Goal: Task Accomplishment & Management: Manage account settings

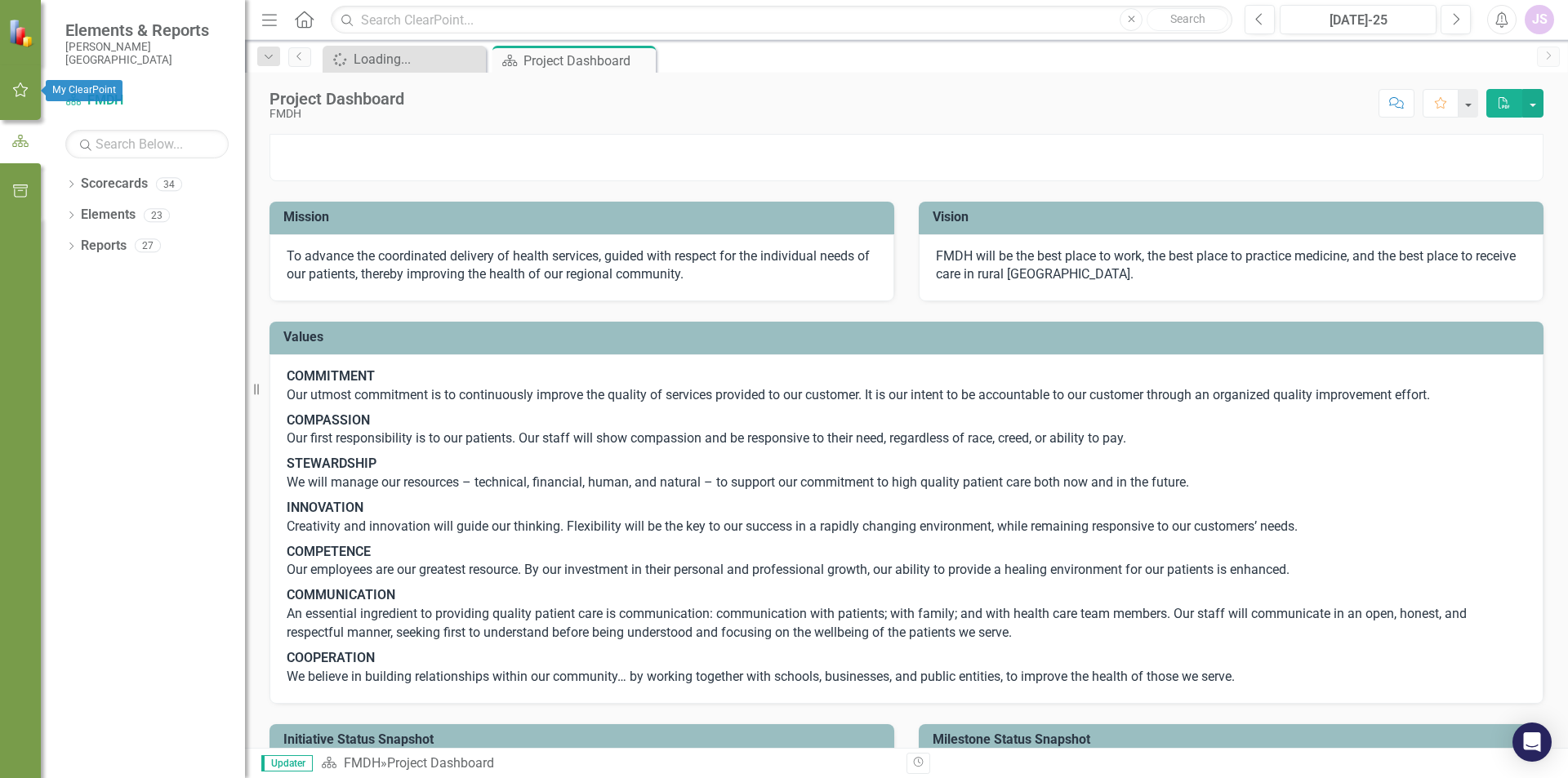
click at [22, 88] on icon "button" at bounding box center [21, 90] width 17 height 13
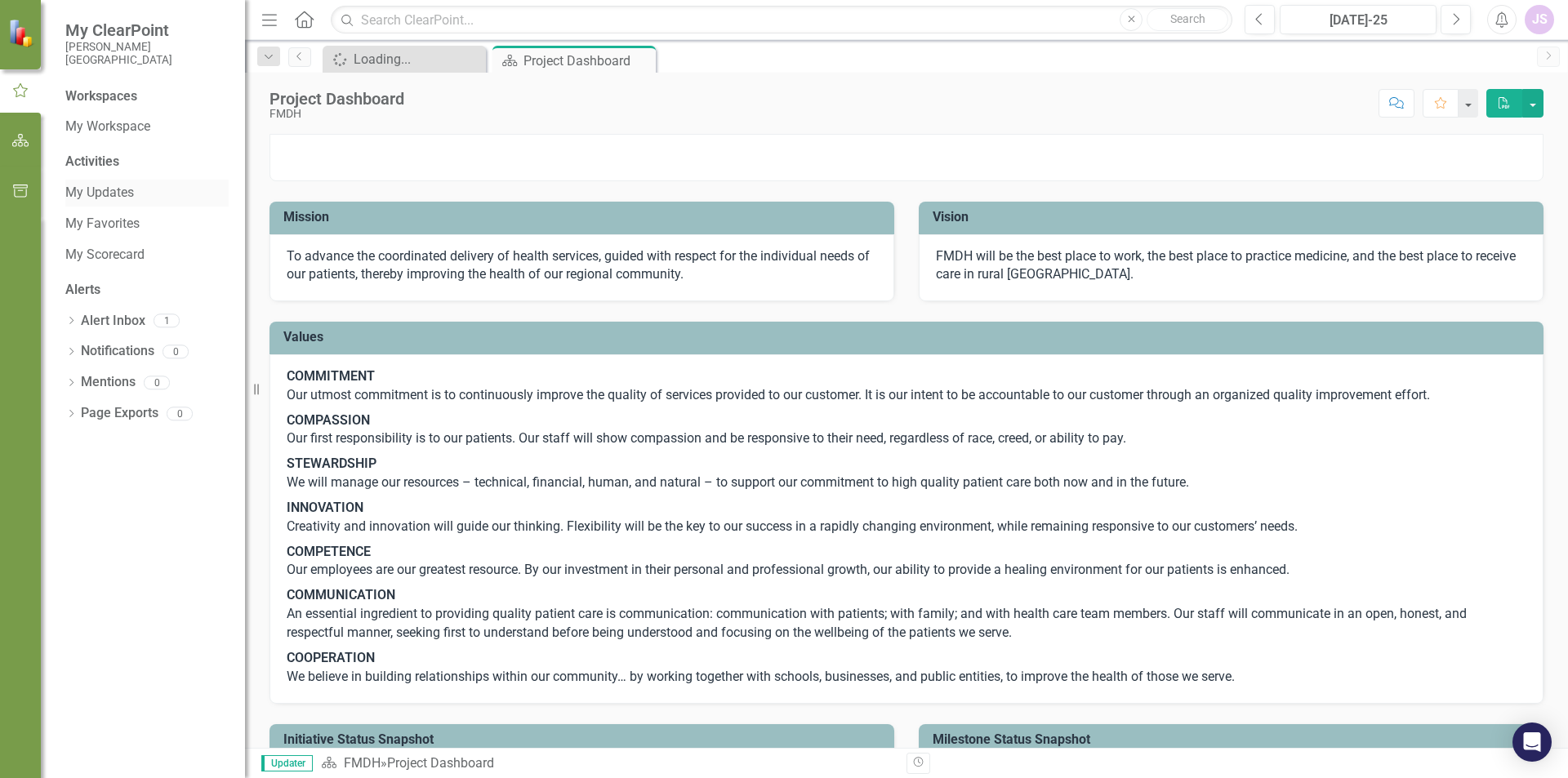
drag, startPoint x: 115, startPoint y: 189, endPoint x: 124, endPoint y: 190, distance: 9.1
click at [115, 189] on link "My Updates" at bounding box center [147, 193] width 164 height 19
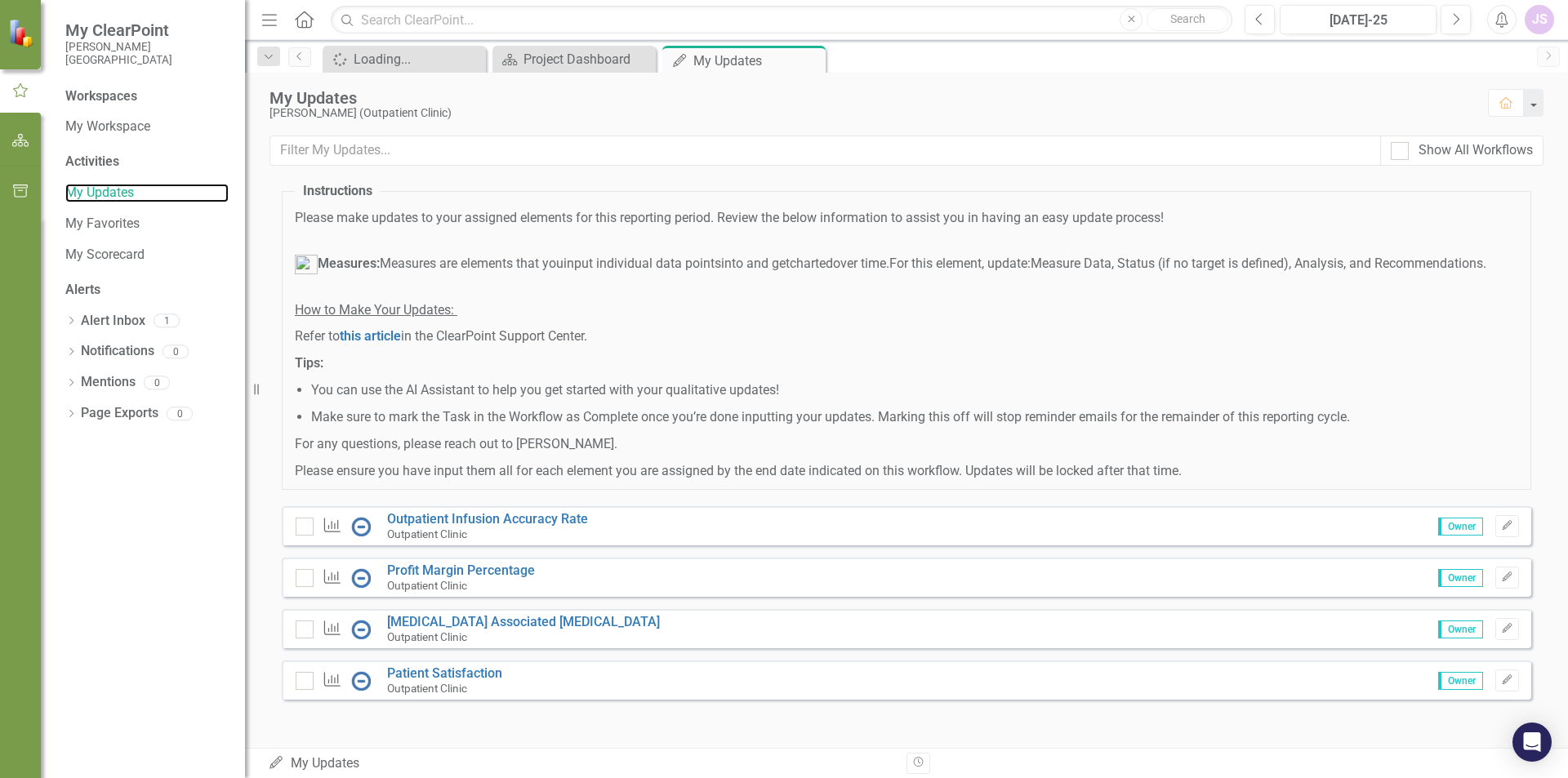
scroll to position [67, 0]
click at [454, 516] on link "Outpatient Infusion Accuracy Rate" at bounding box center [487, 518] width 201 height 15
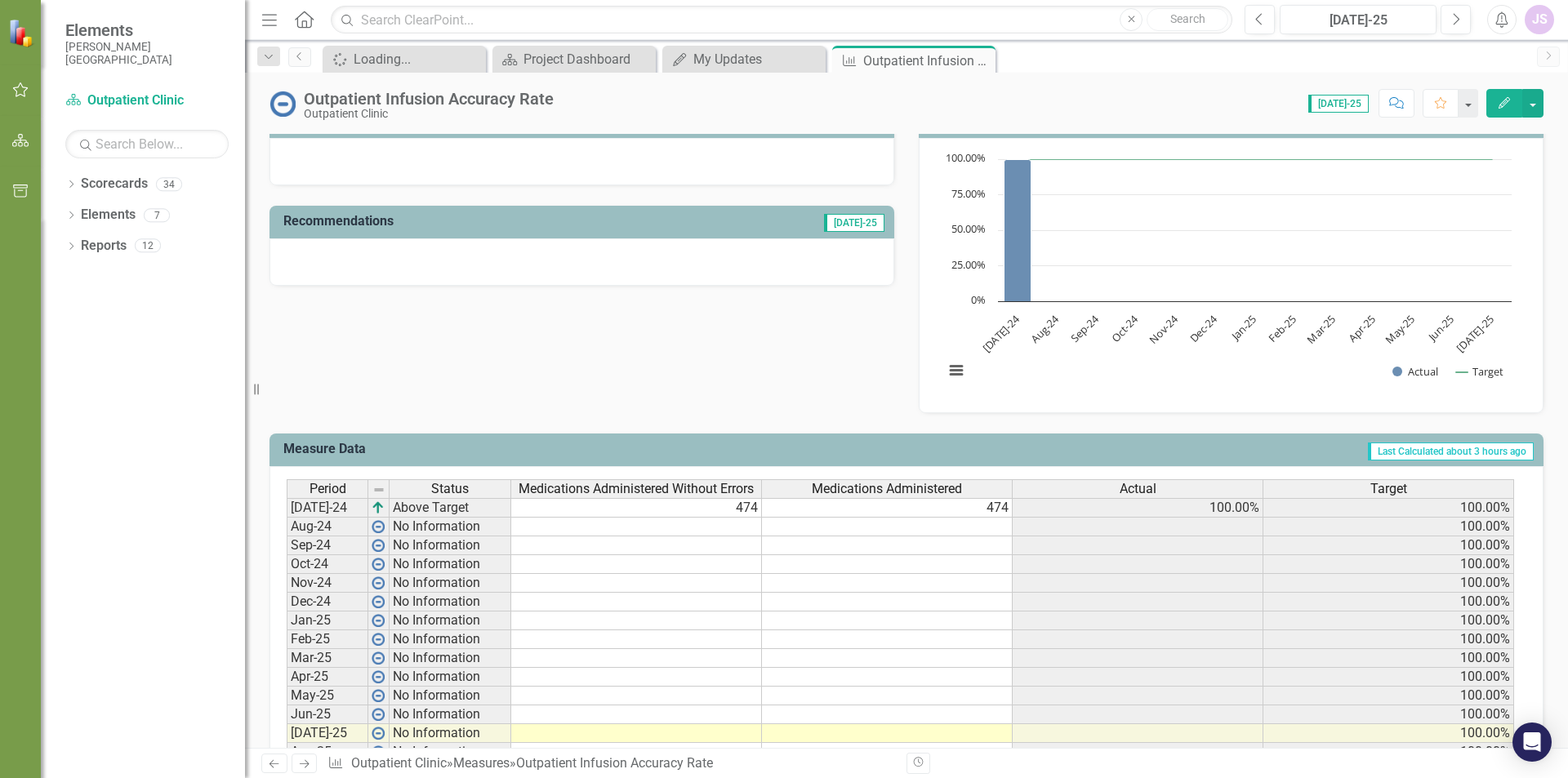
scroll to position [245, 0]
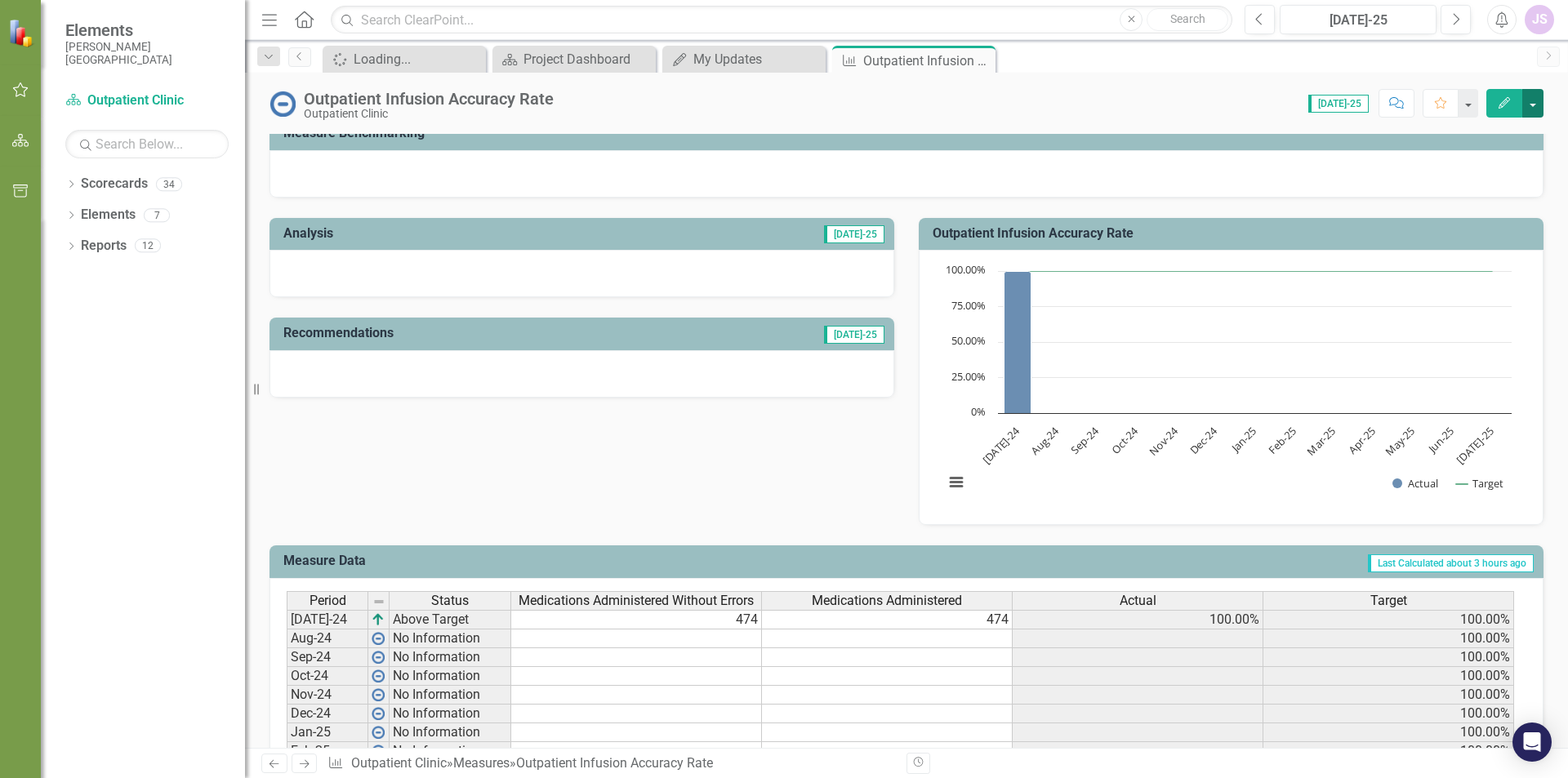
click at [1529, 104] on button "button" at bounding box center [1532, 103] width 22 height 28
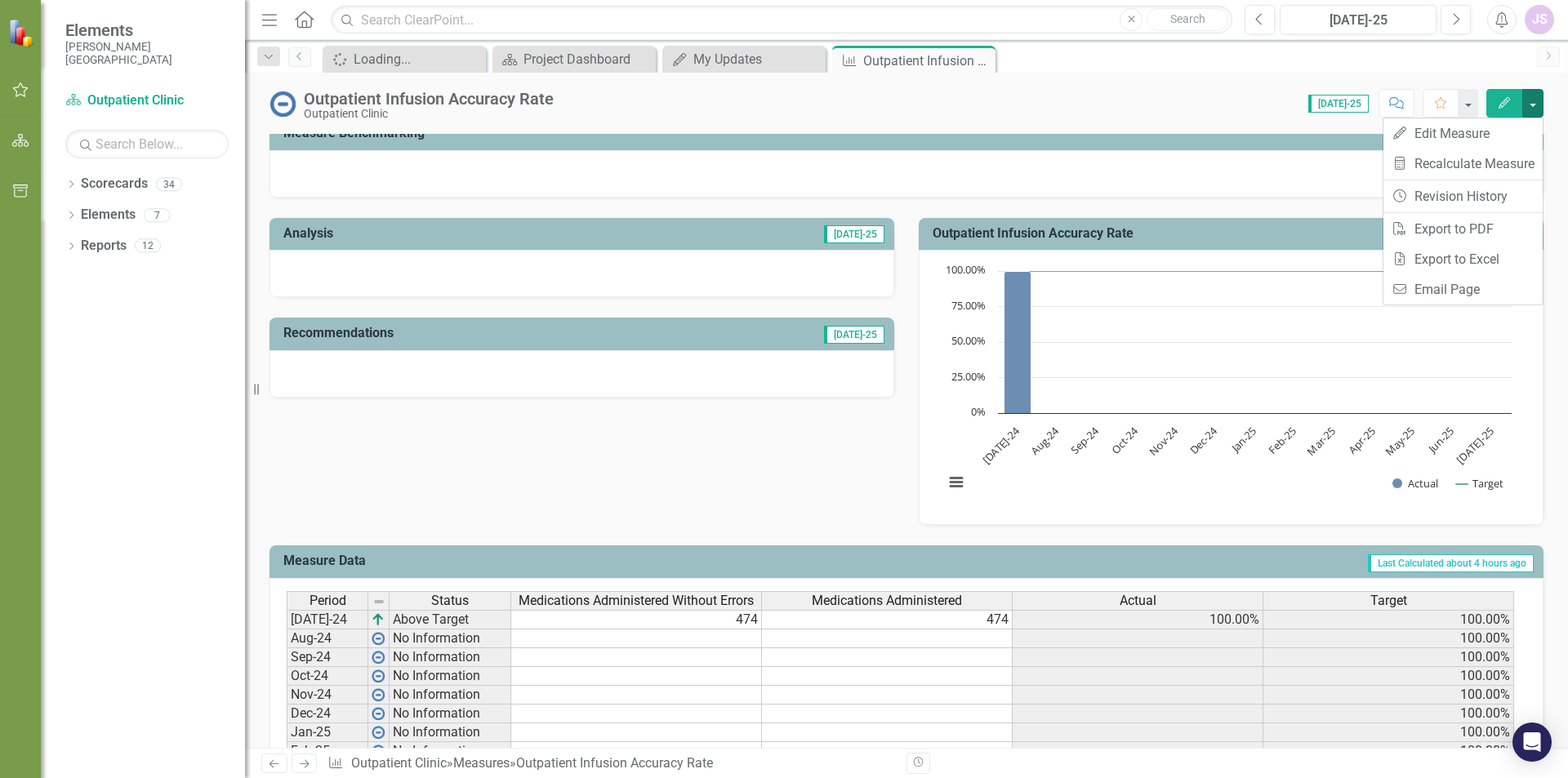
click at [1148, 94] on div "Score: 0.00 [DATE]-25 Completed Comment Favorite Edit" at bounding box center [1052, 103] width 981 height 28
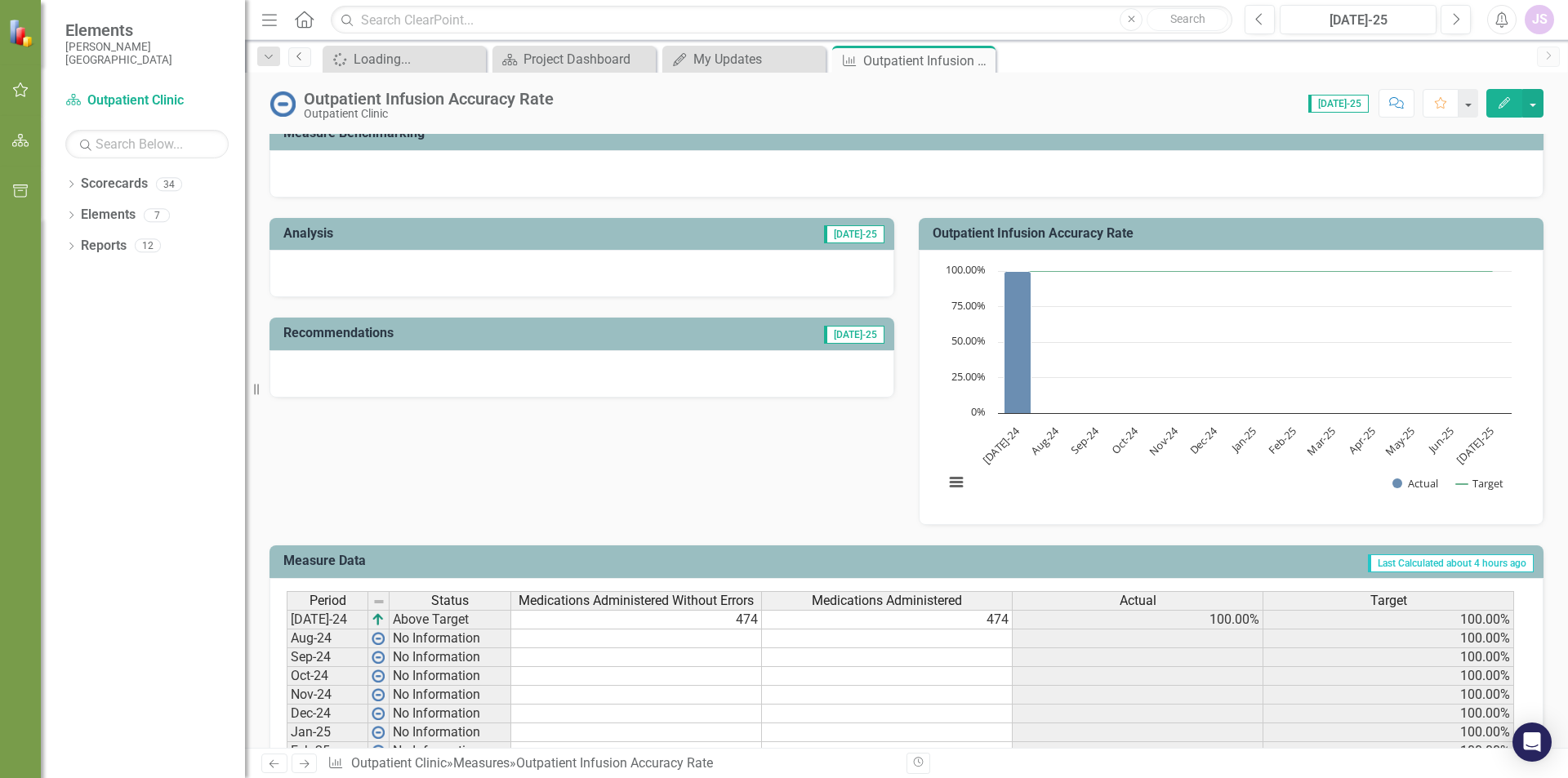
click at [295, 61] on link "Previous" at bounding box center [299, 56] width 23 height 20
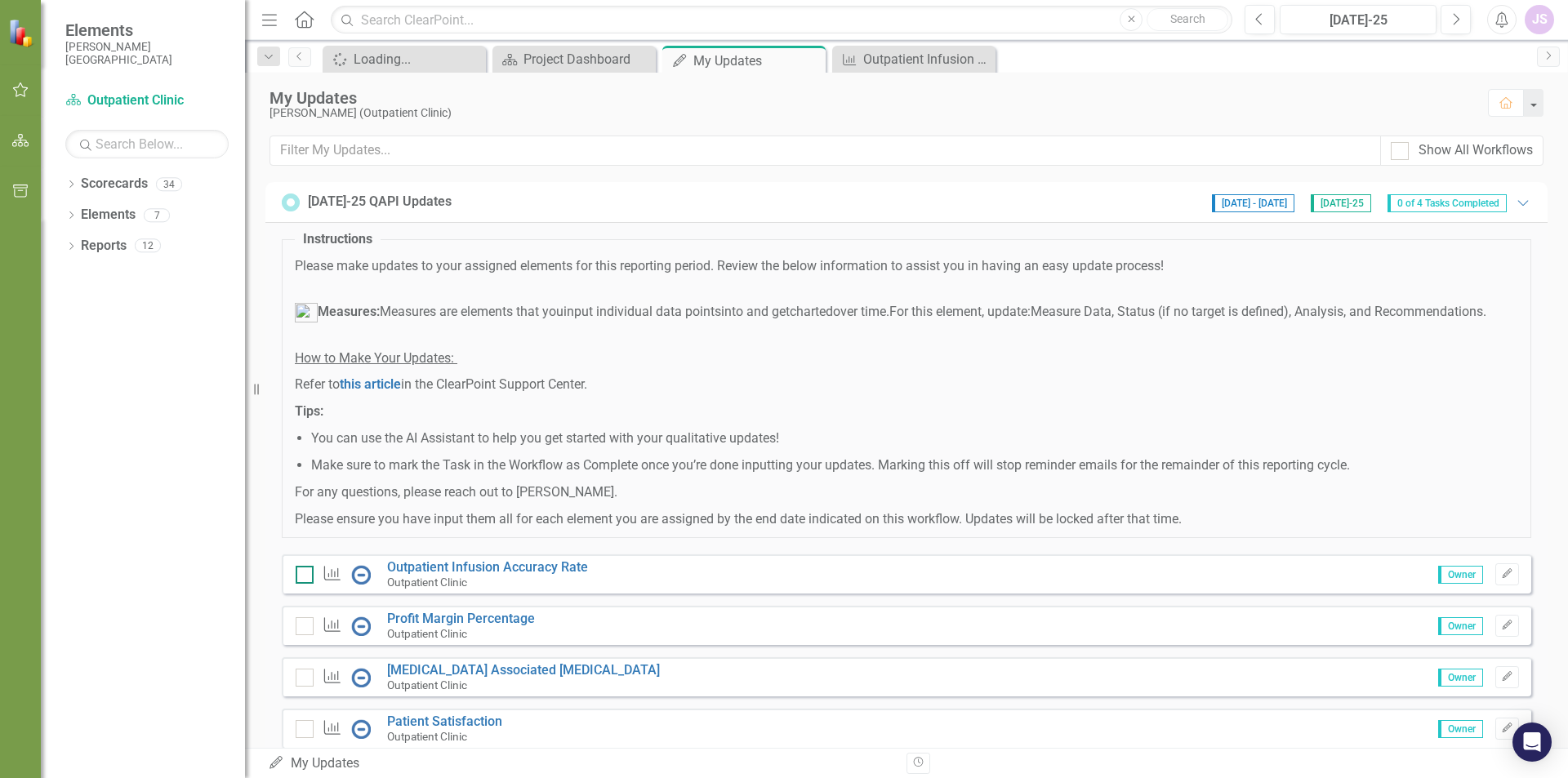
click at [306, 577] on input "checkbox" at bounding box center [300, 571] width 10 height 10
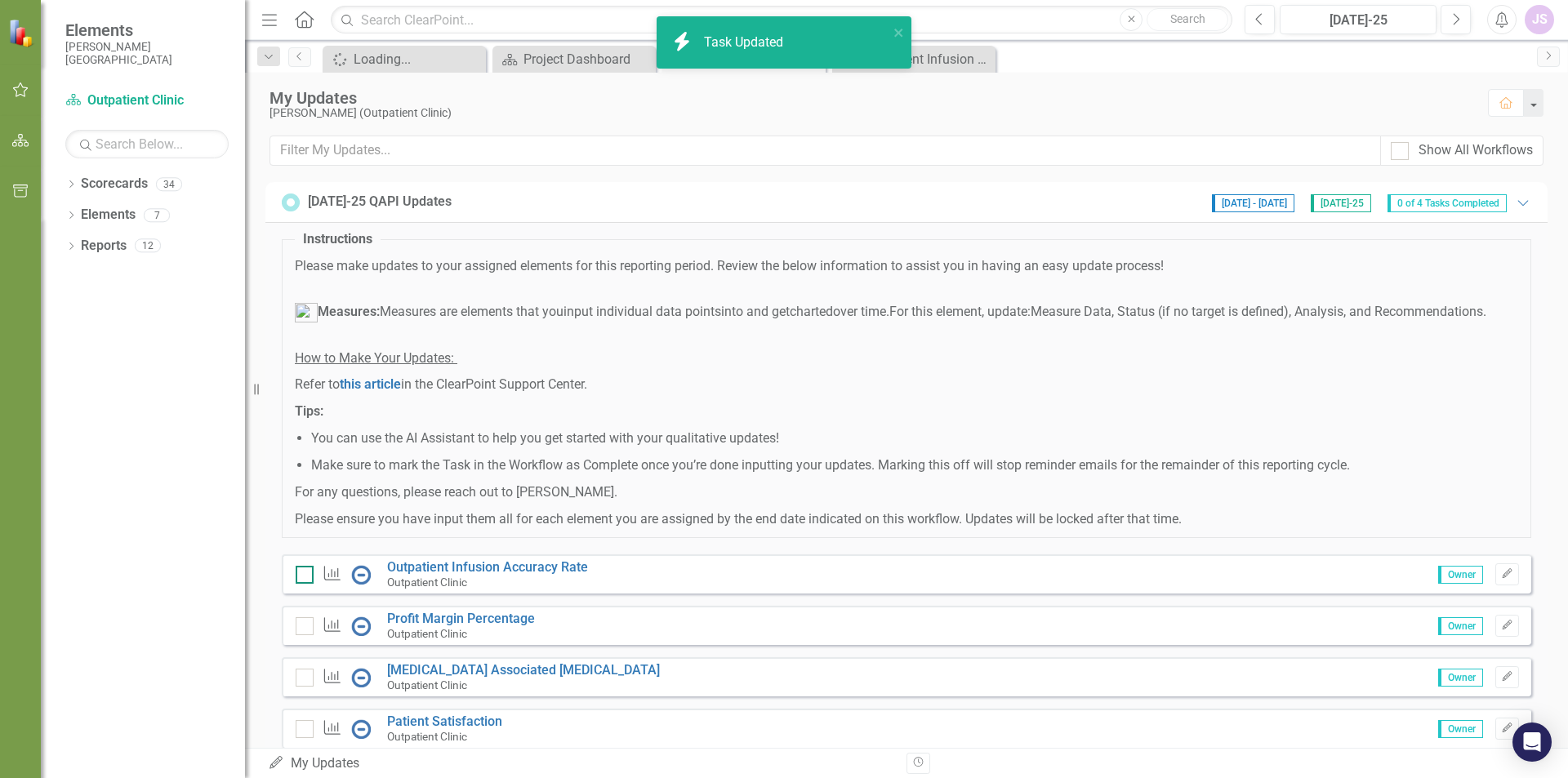
checkbox input "true"
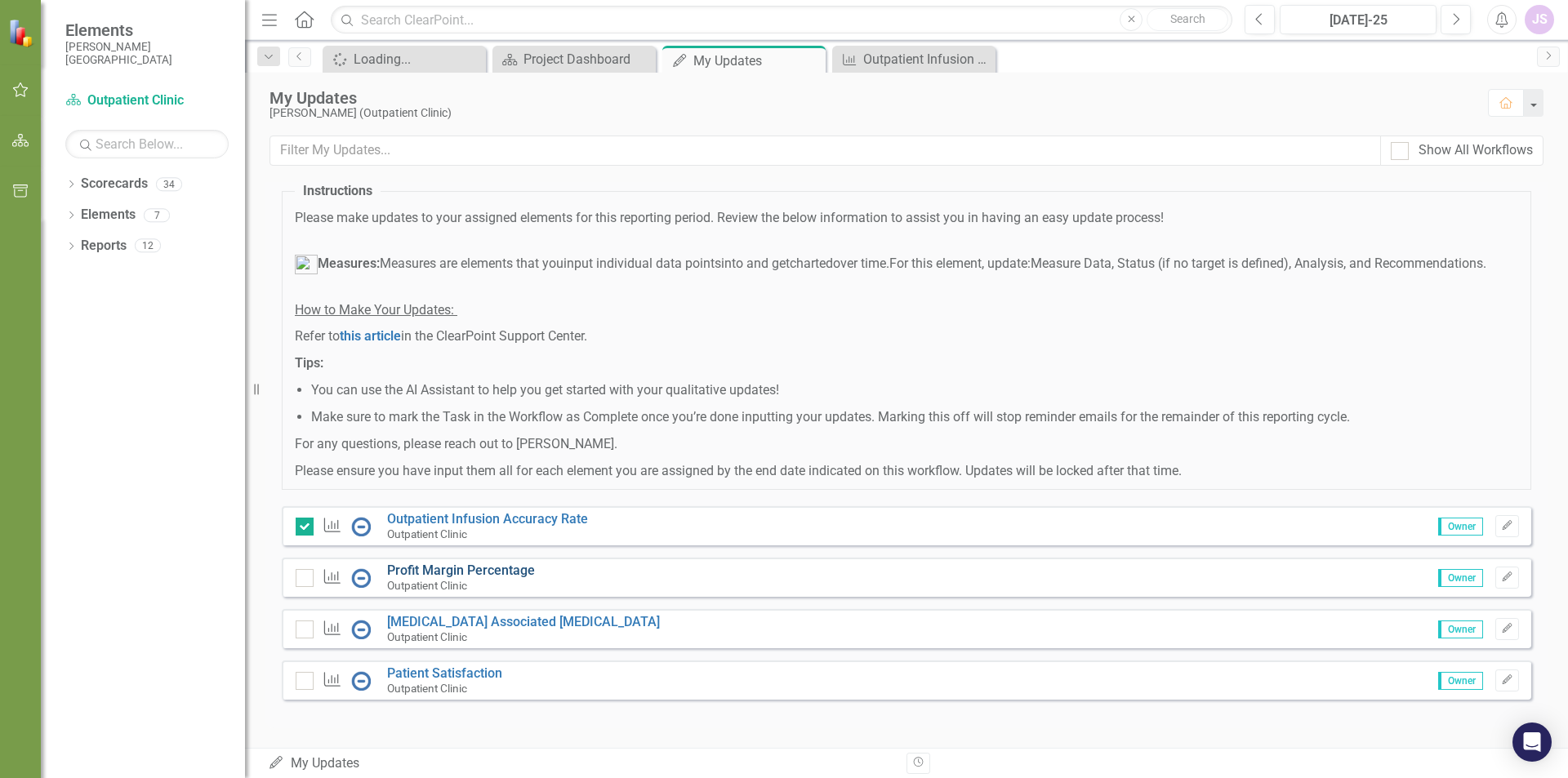
click at [512, 567] on link "Profit Margin Percentage" at bounding box center [460, 570] width 148 height 15
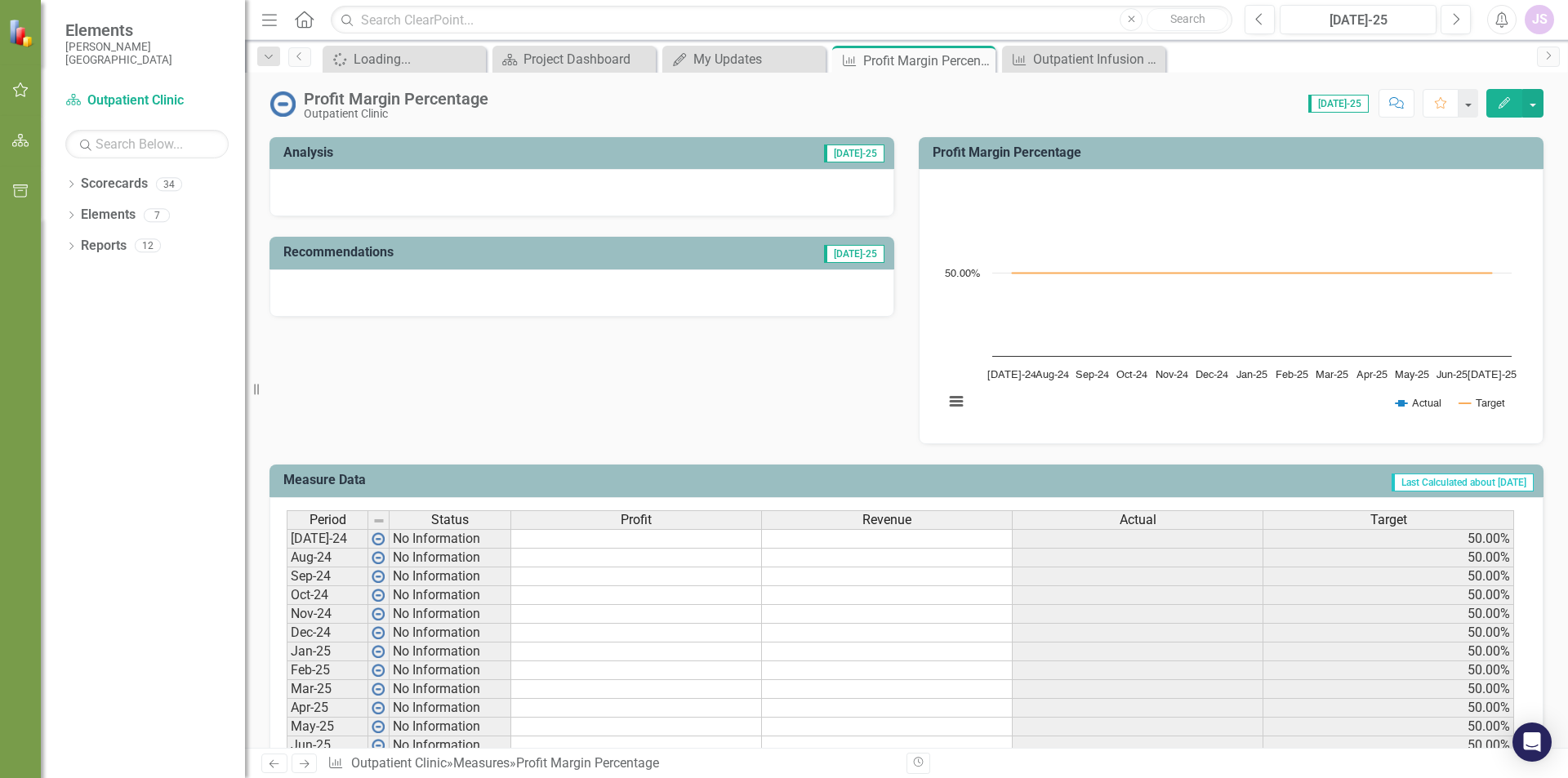
scroll to position [326, 0]
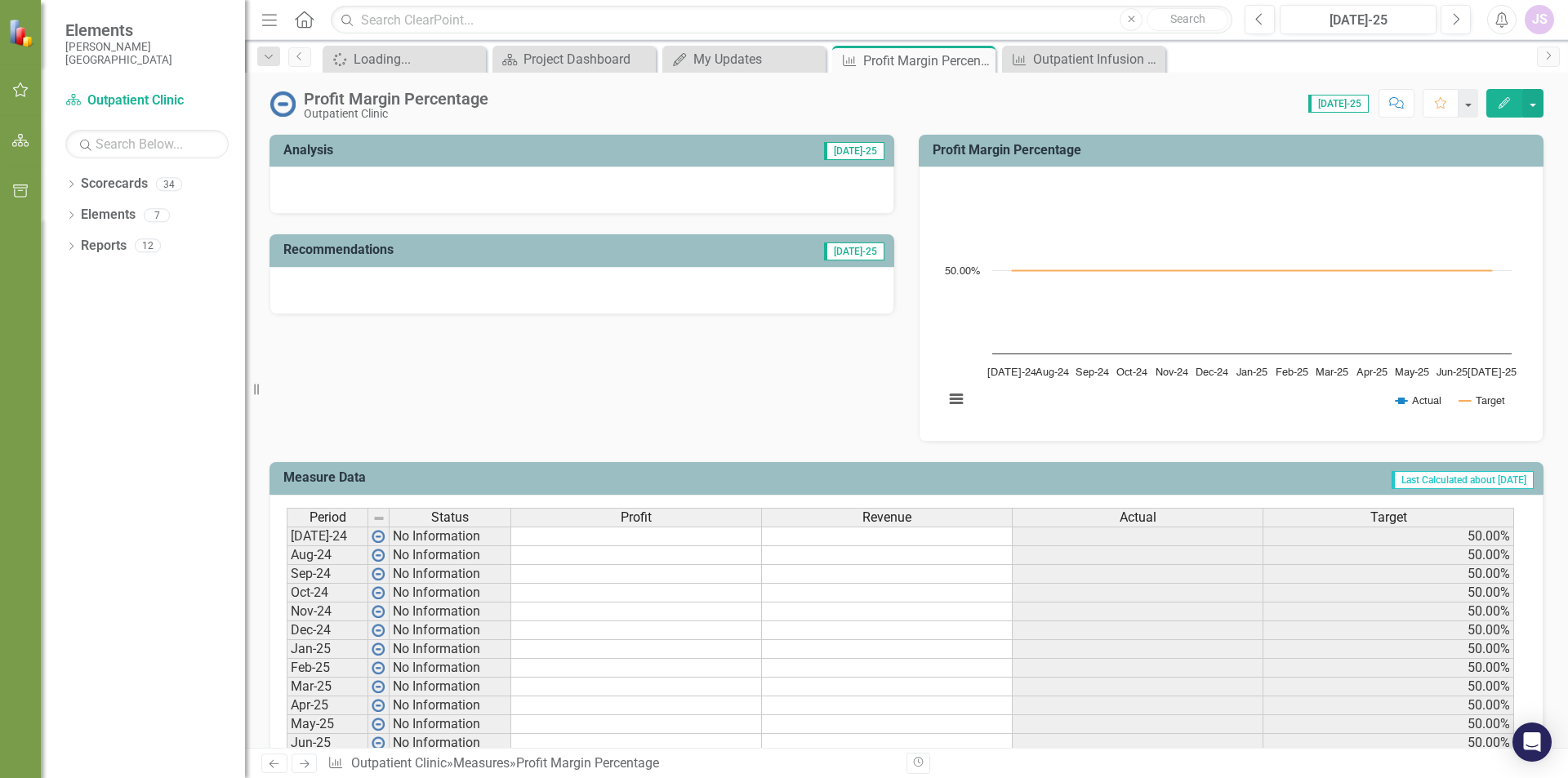
click at [637, 533] on td at bounding box center [636, 536] width 250 height 20
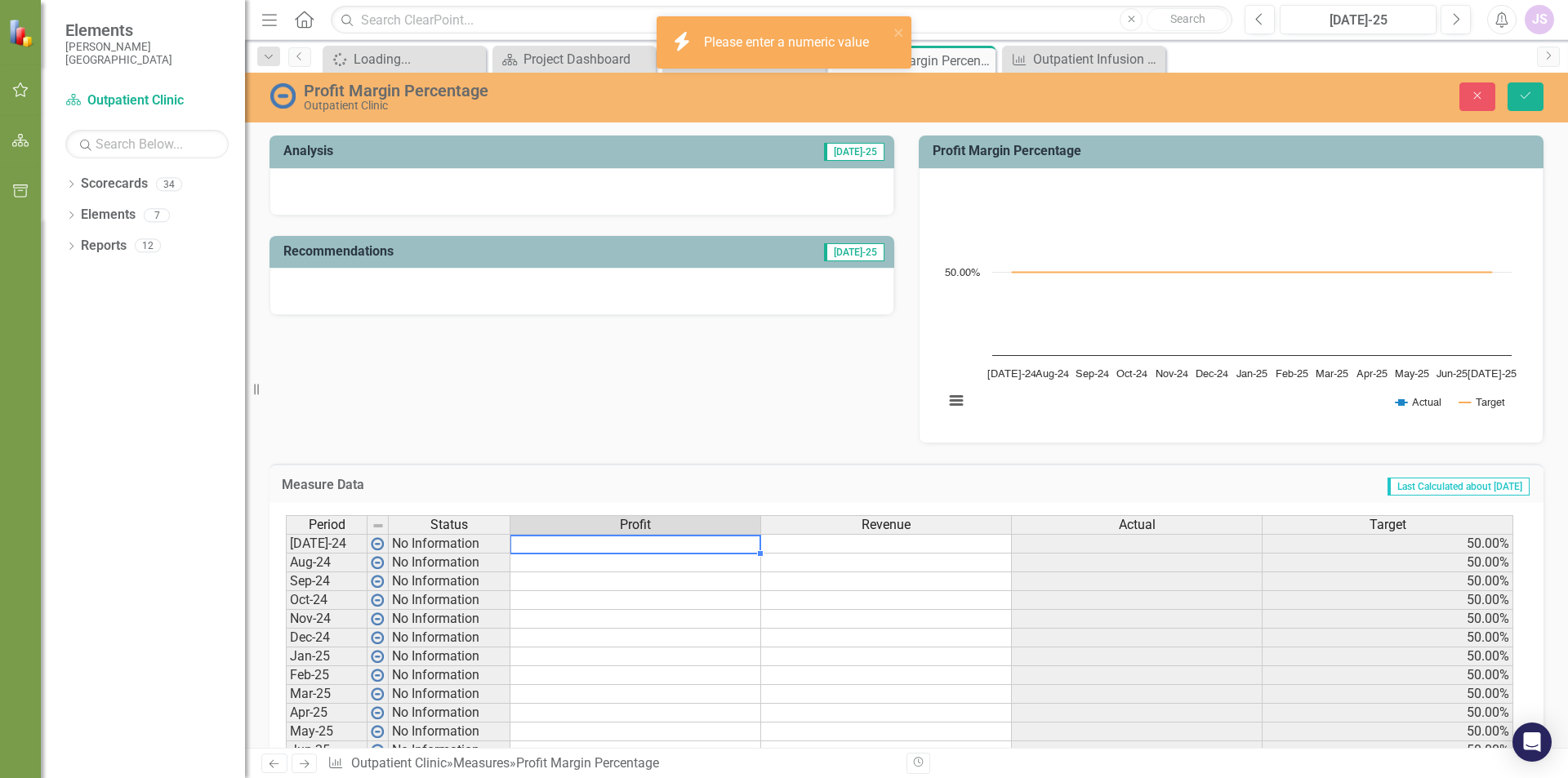
click at [676, 544] on td at bounding box center [636, 544] width 250 height 20
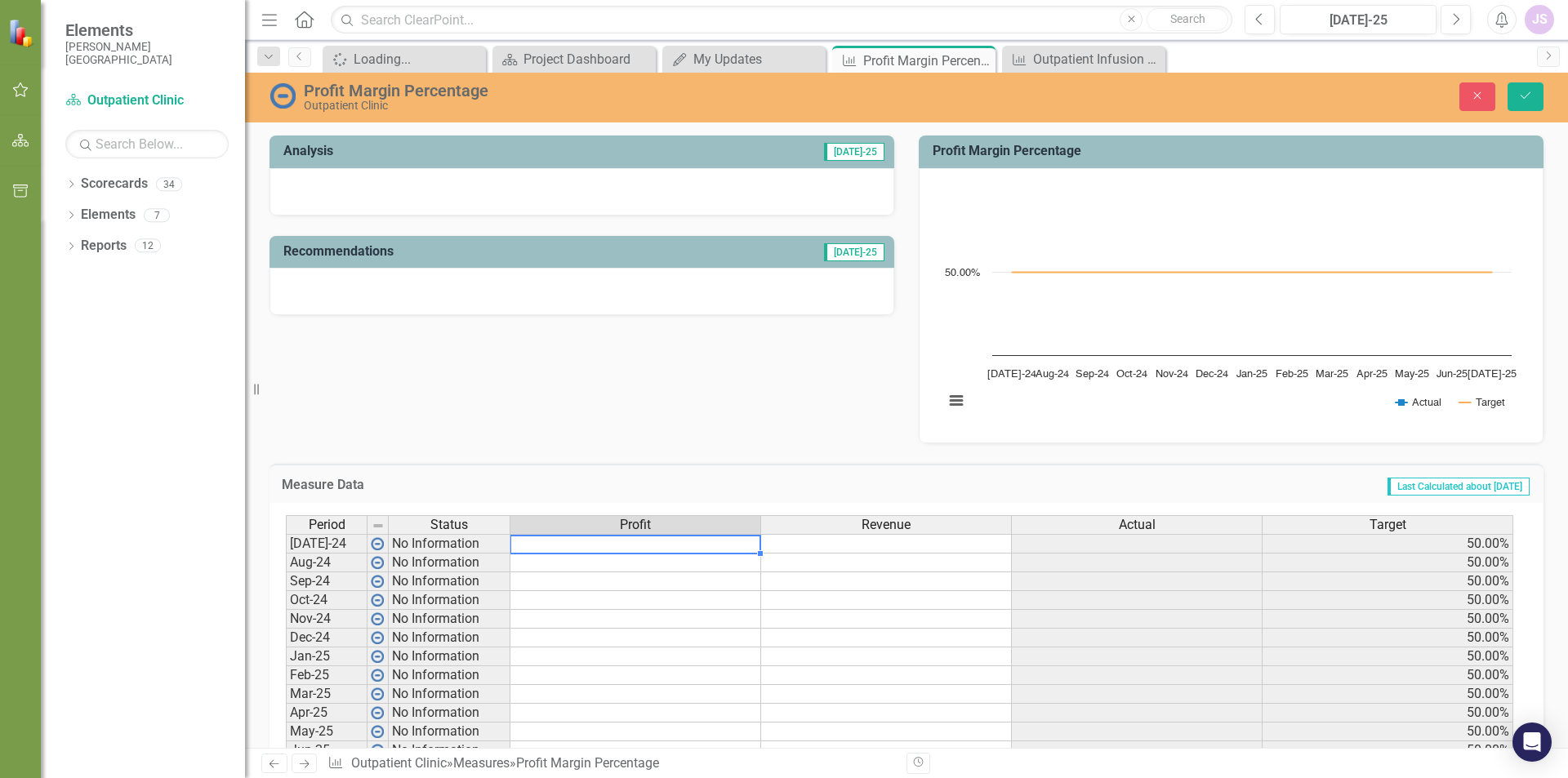
click at [676, 548] on td at bounding box center [636, 544] width 250 height 20
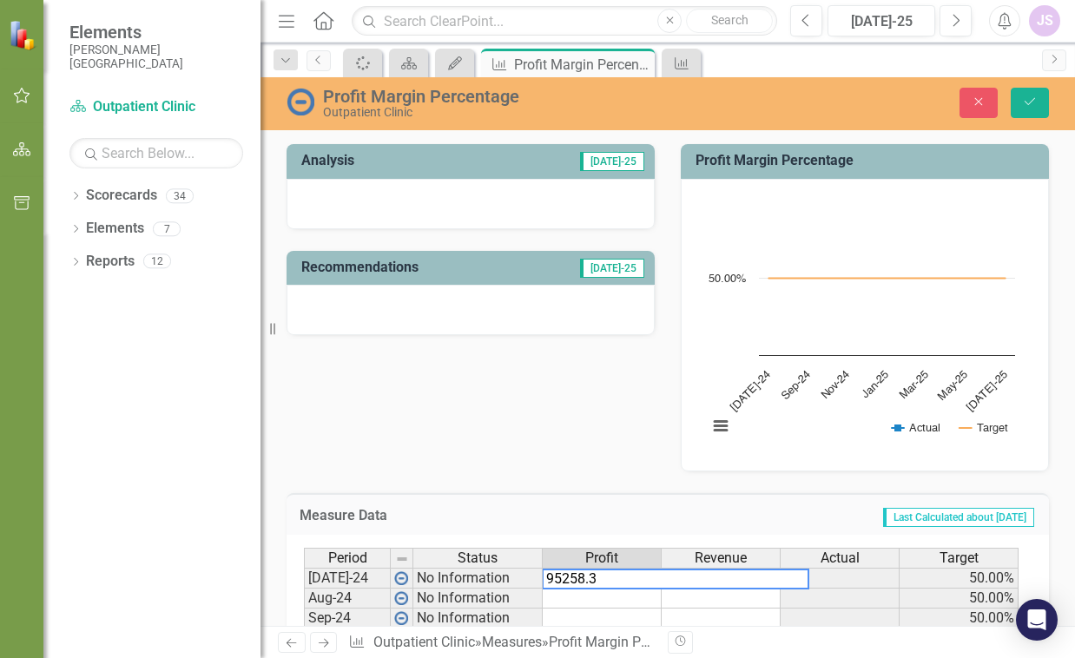
type textarea "95258.37"
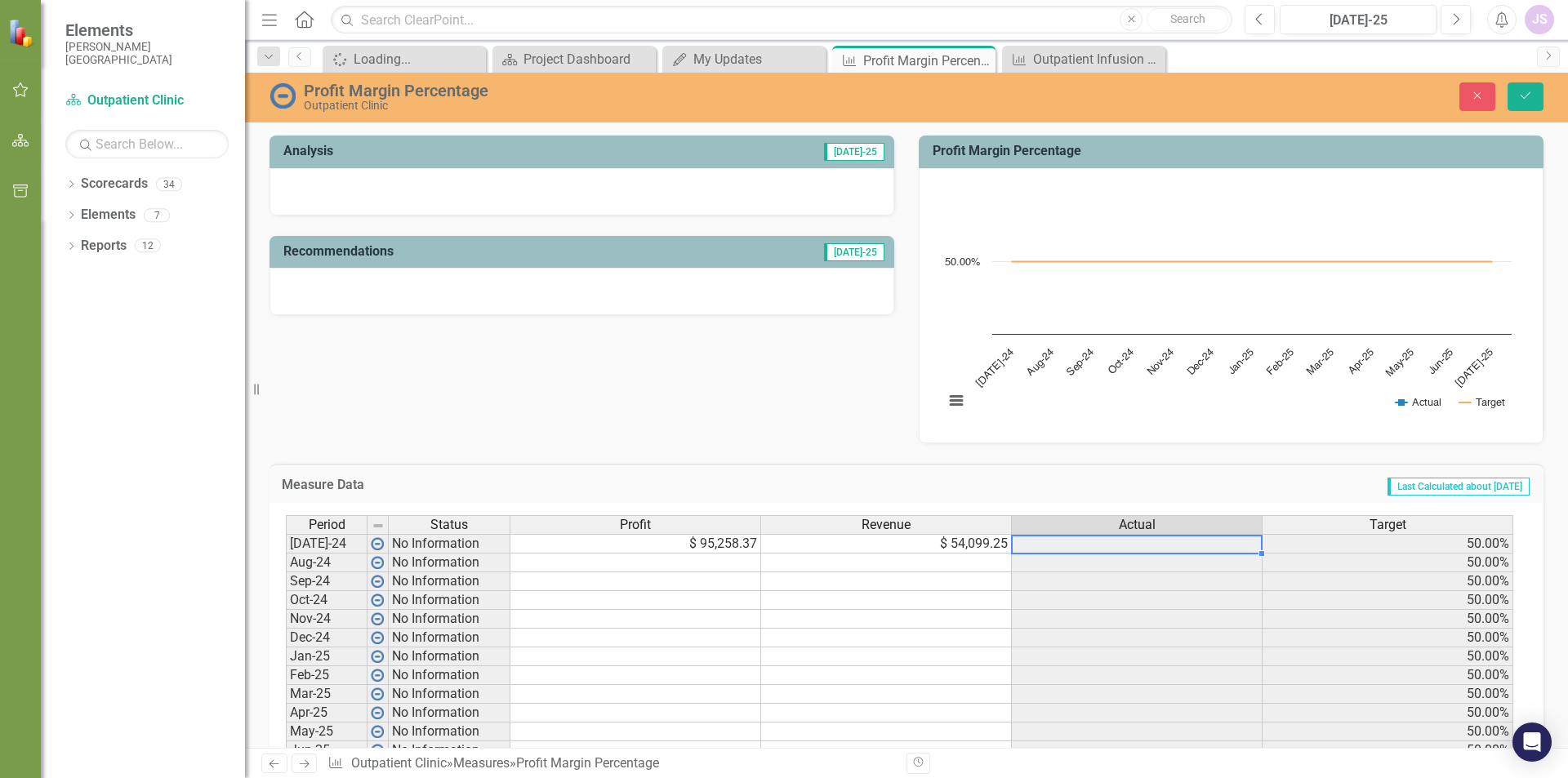
type textarea "54099.25"
click at [1115, 550] on td at bounding box center [1136, 544] width 250 height 20
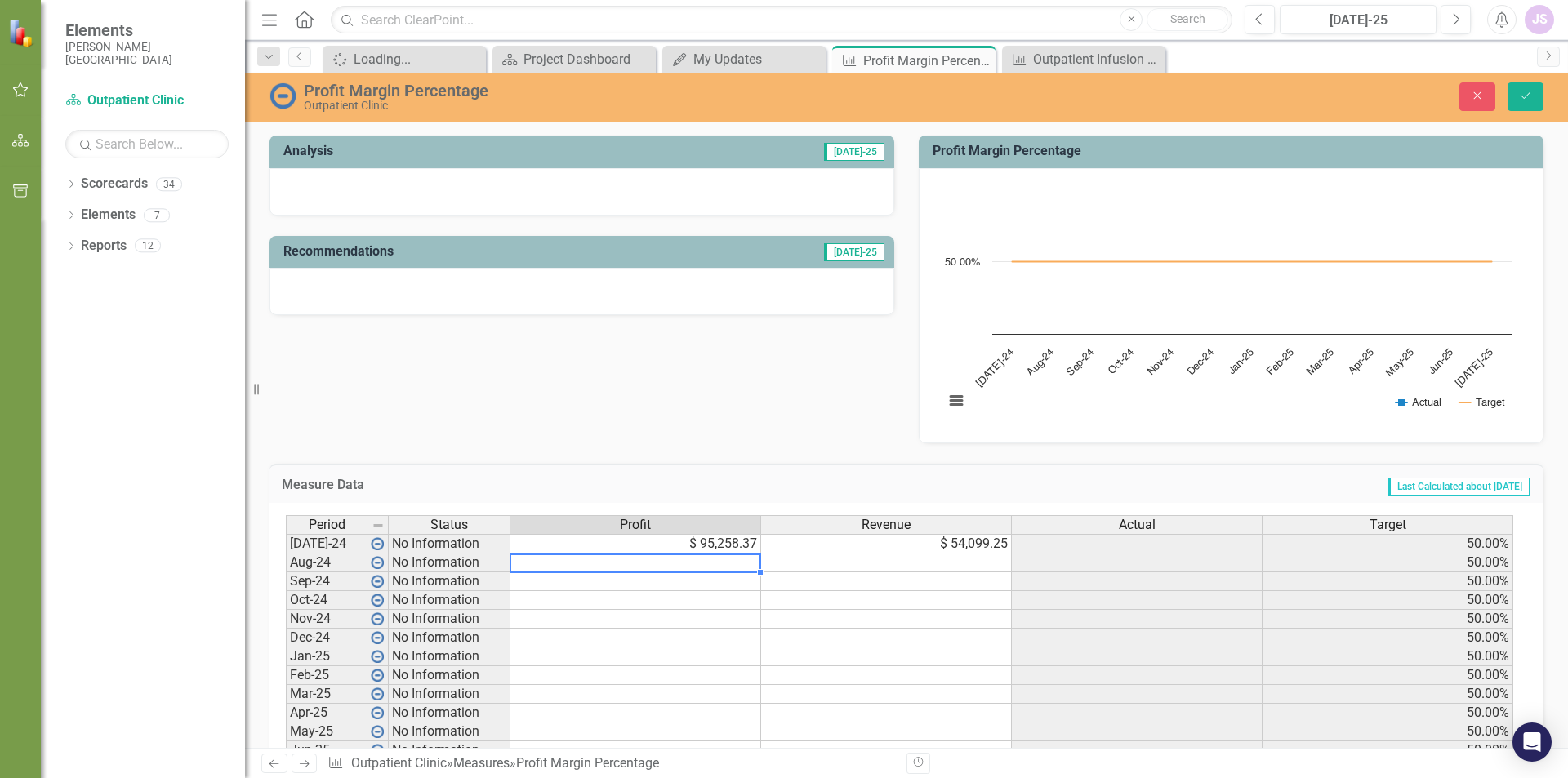
click at [671, 564] on td at bounding box center [636, 564] width 250 height 19
click at [1517, 89] on button "Save" at bounding box center [1525, 97] width 36 height 28
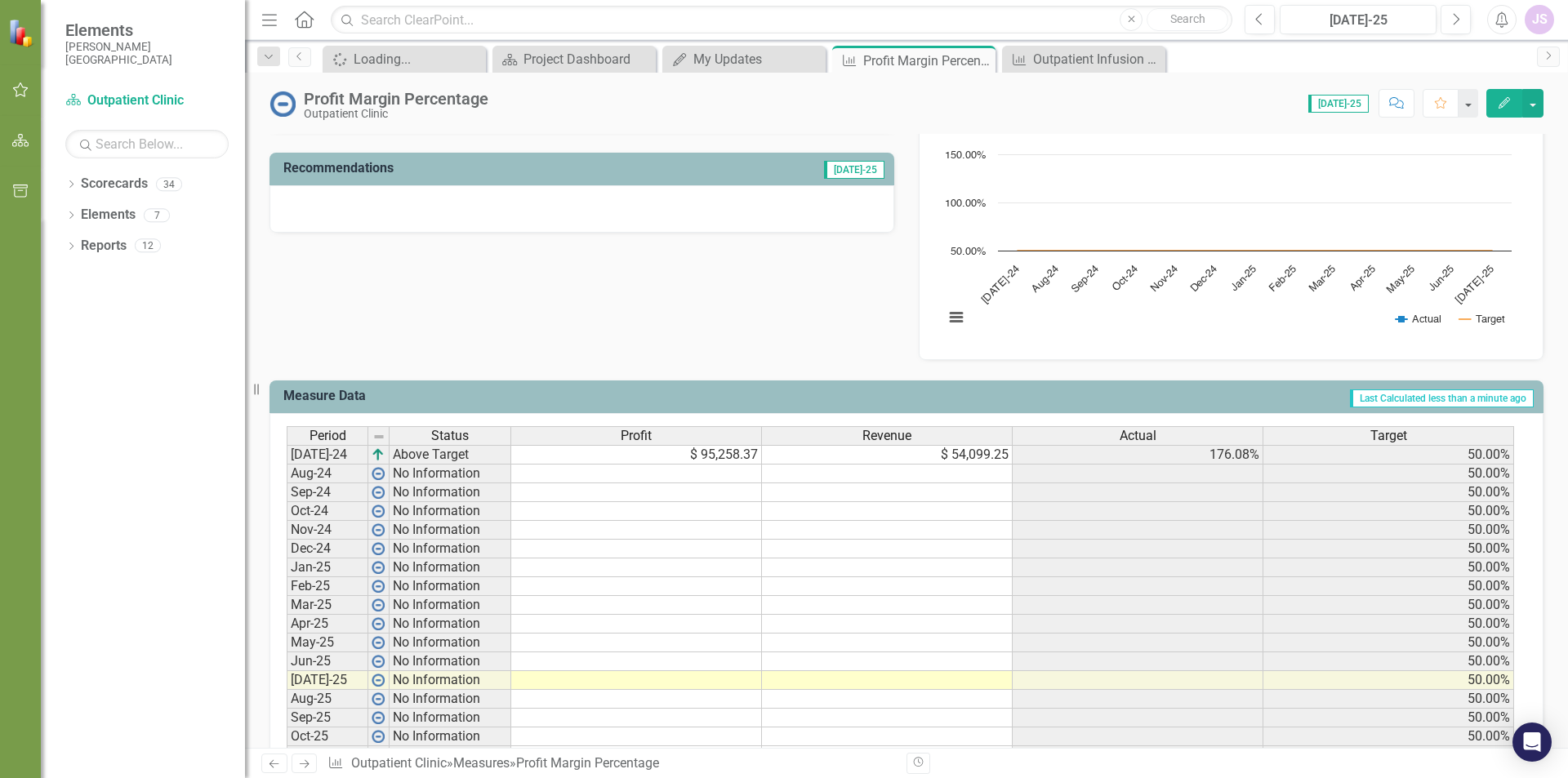
scroll to position [490, 0]
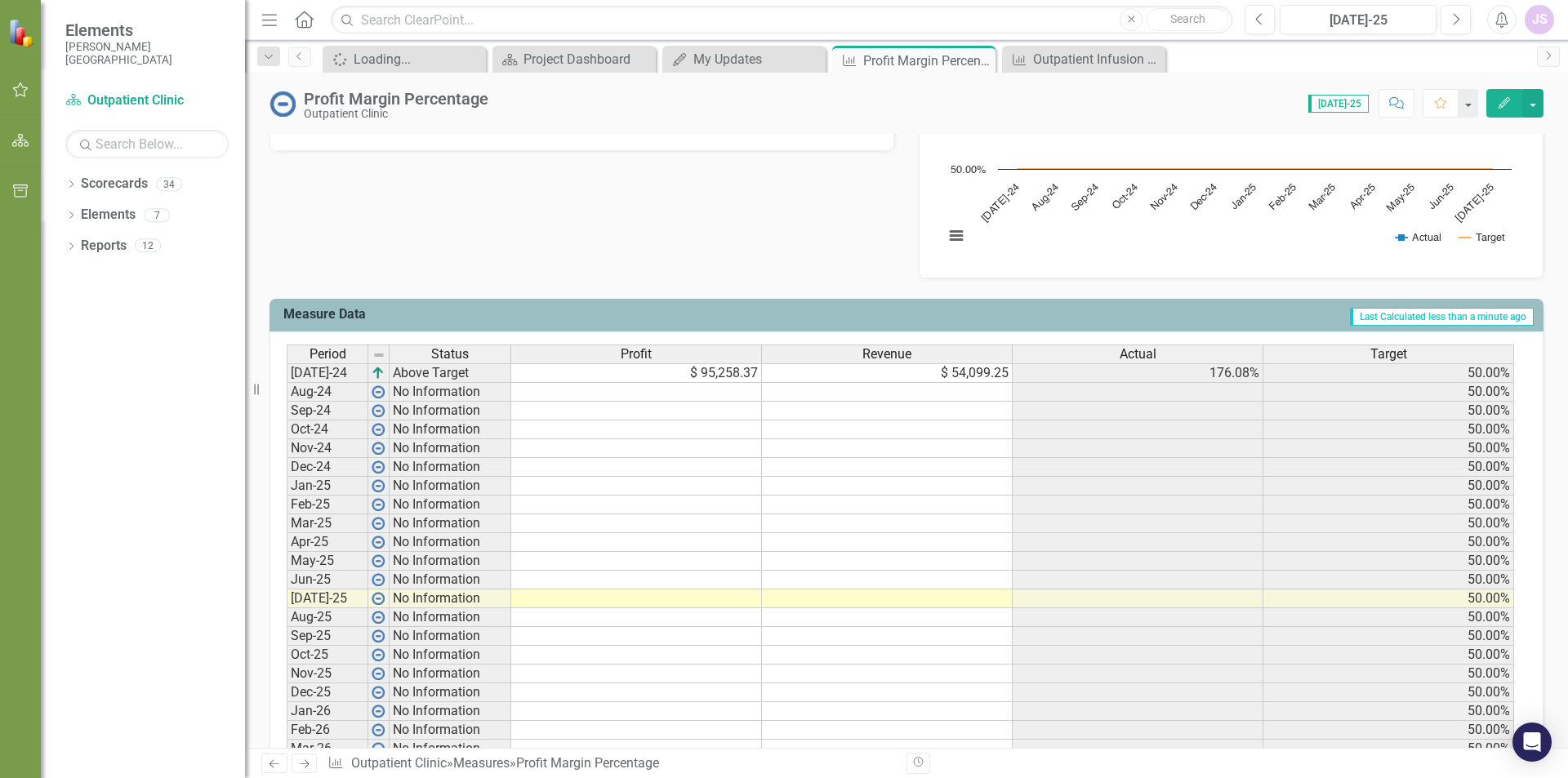
click at [753, 375] on td "$ 95,258.37" at bounding box center [636, 373] width 250 height 20
click at [703, 378] on td "$ 95,258.37" at bounding box center [636, 373] width 250 height 20
type textarea "4"
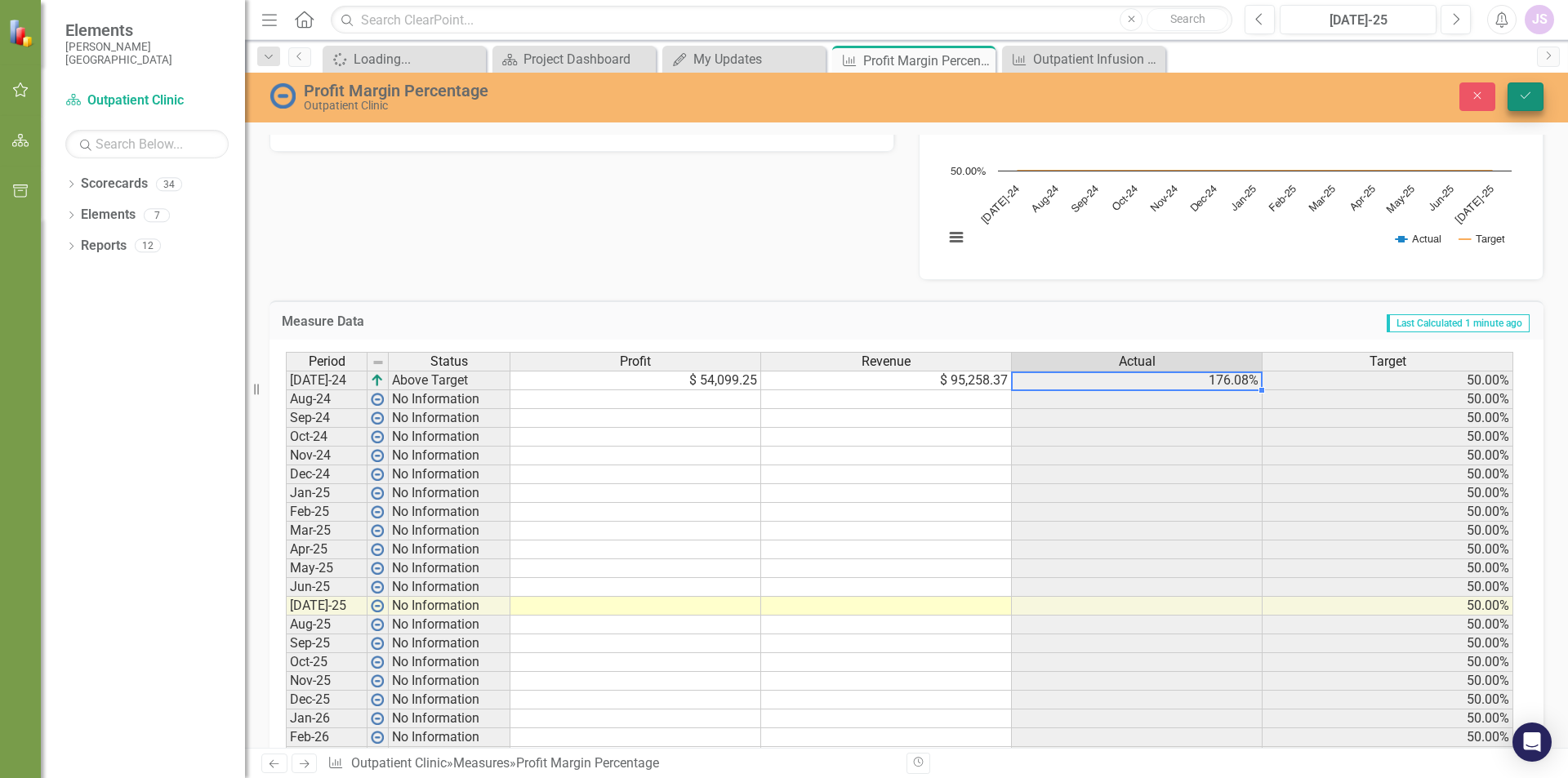
type textarea "95258.37"
click at [1527, 97] on icon "Save" at bounding box center [1526, 95] width 15 height 11
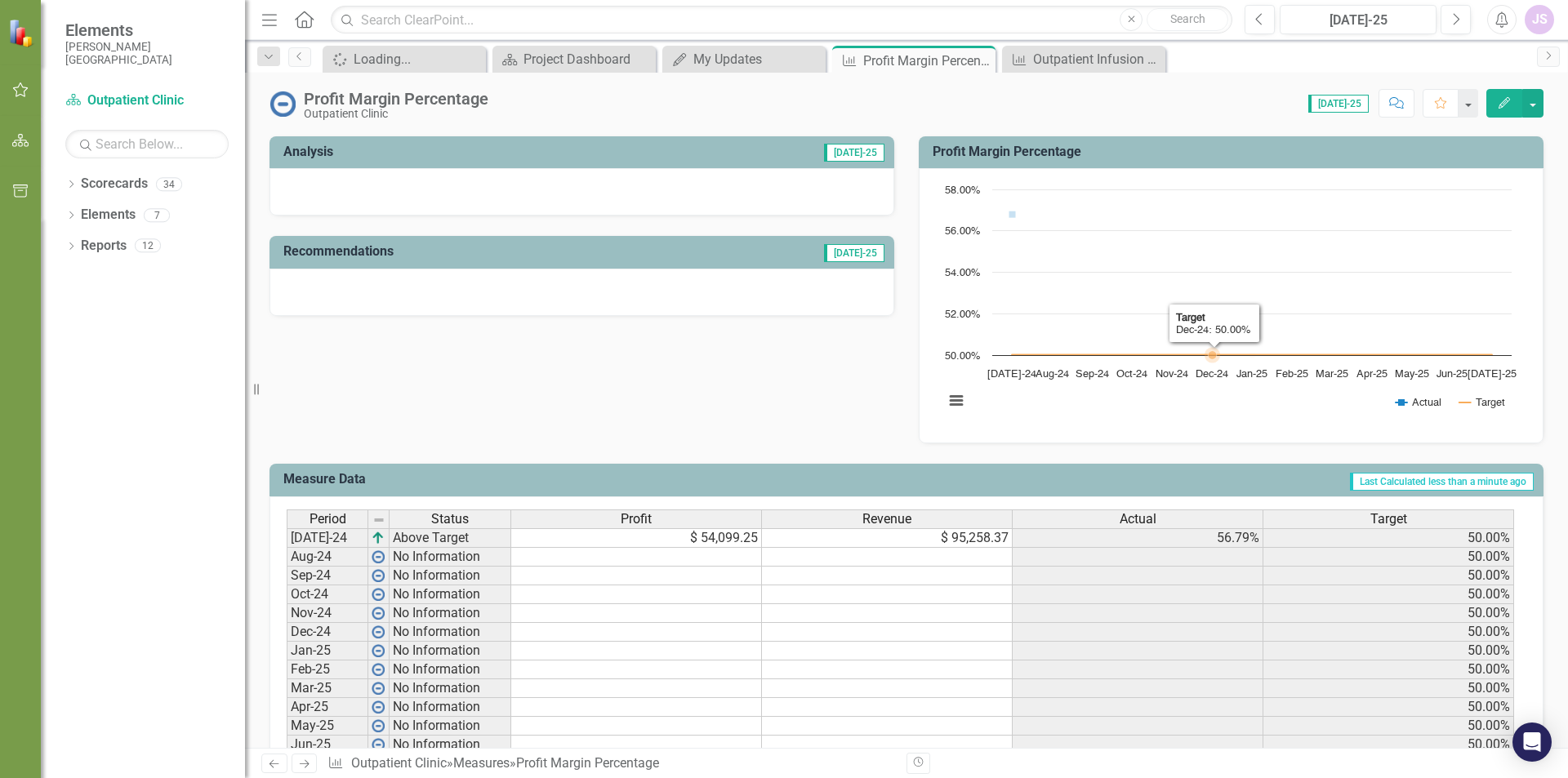
scroll to position [326, 0]
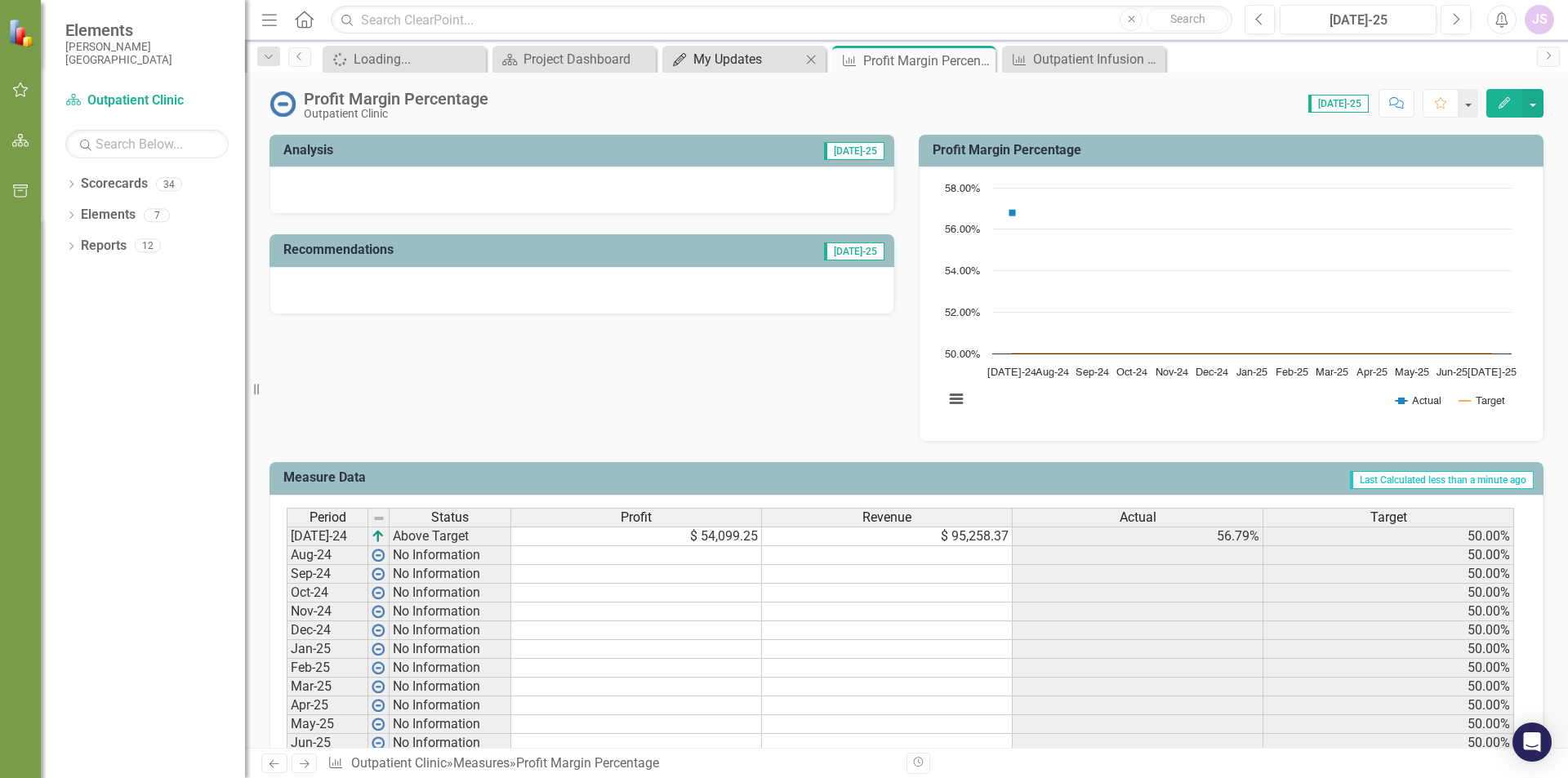
click at [732, 61] on div "My Updates" at bounding box center [747, 59] width 108 height 21
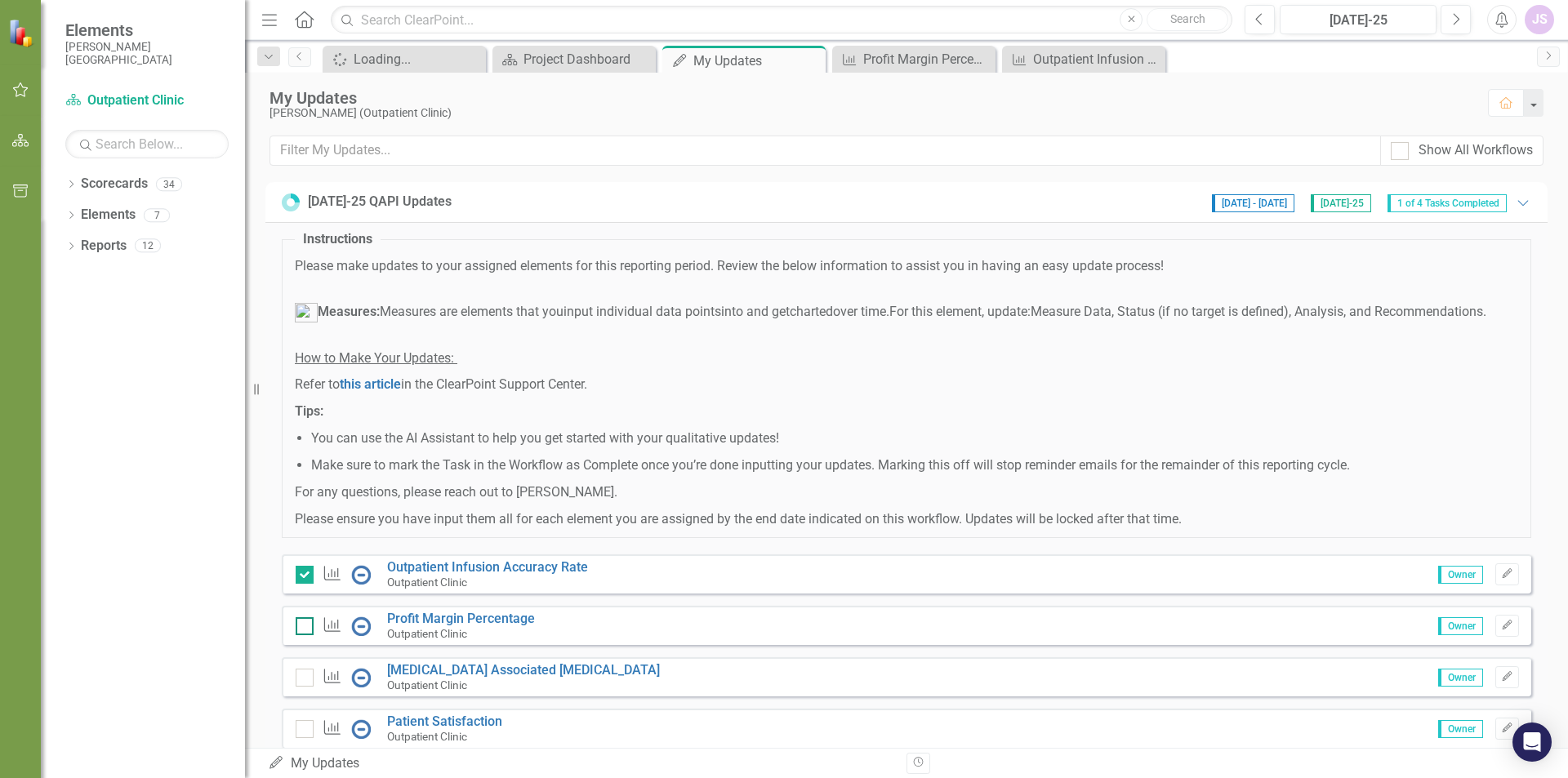
click at [301, 628] on input "checkbox" at bounding box center [300, 622] width 10 height 10
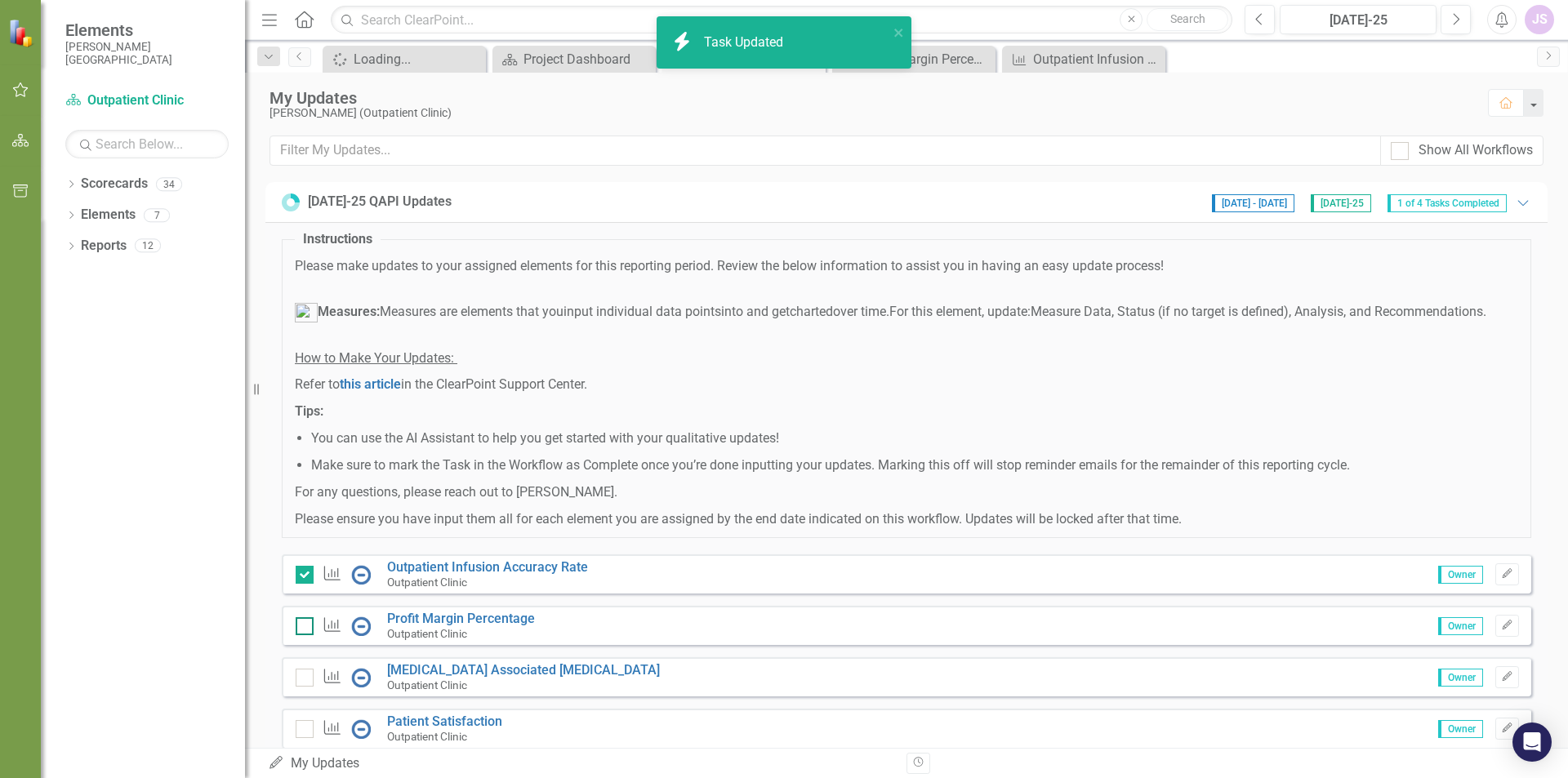
checkbox input "true"
click at [300, 679] on input "checkbox" at bounding box center [300, 674] width 10 height 10
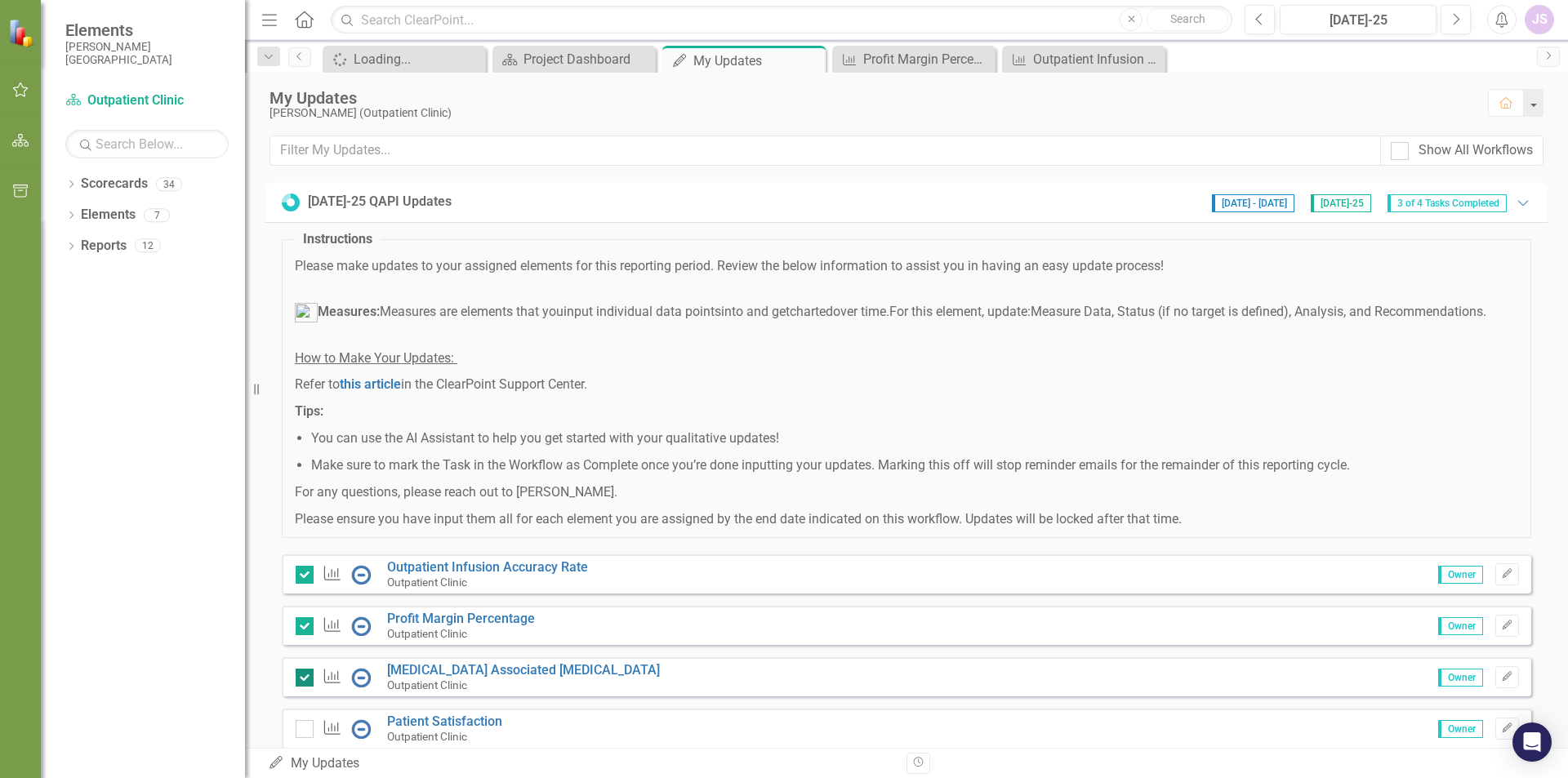
click at [300, 679] on input "checkbox" at bounding box center [300, 674] width 10 height 10
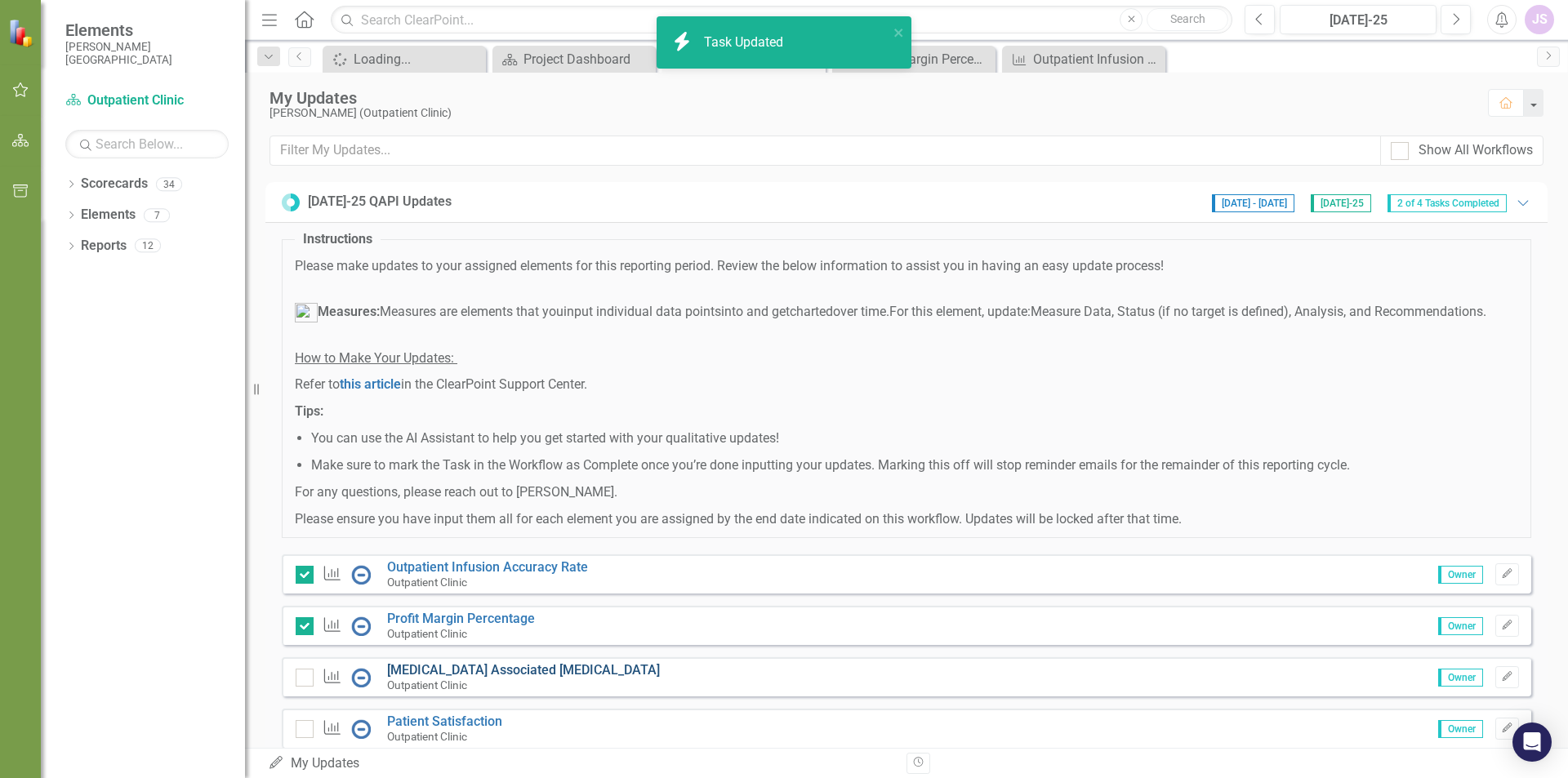
checkbox input "false"
click at [454, 677] on link "[MEDICAL_DATA] Associated [MEDICAL_DATA]" at bounding box center [523, 670] width 273 height 15
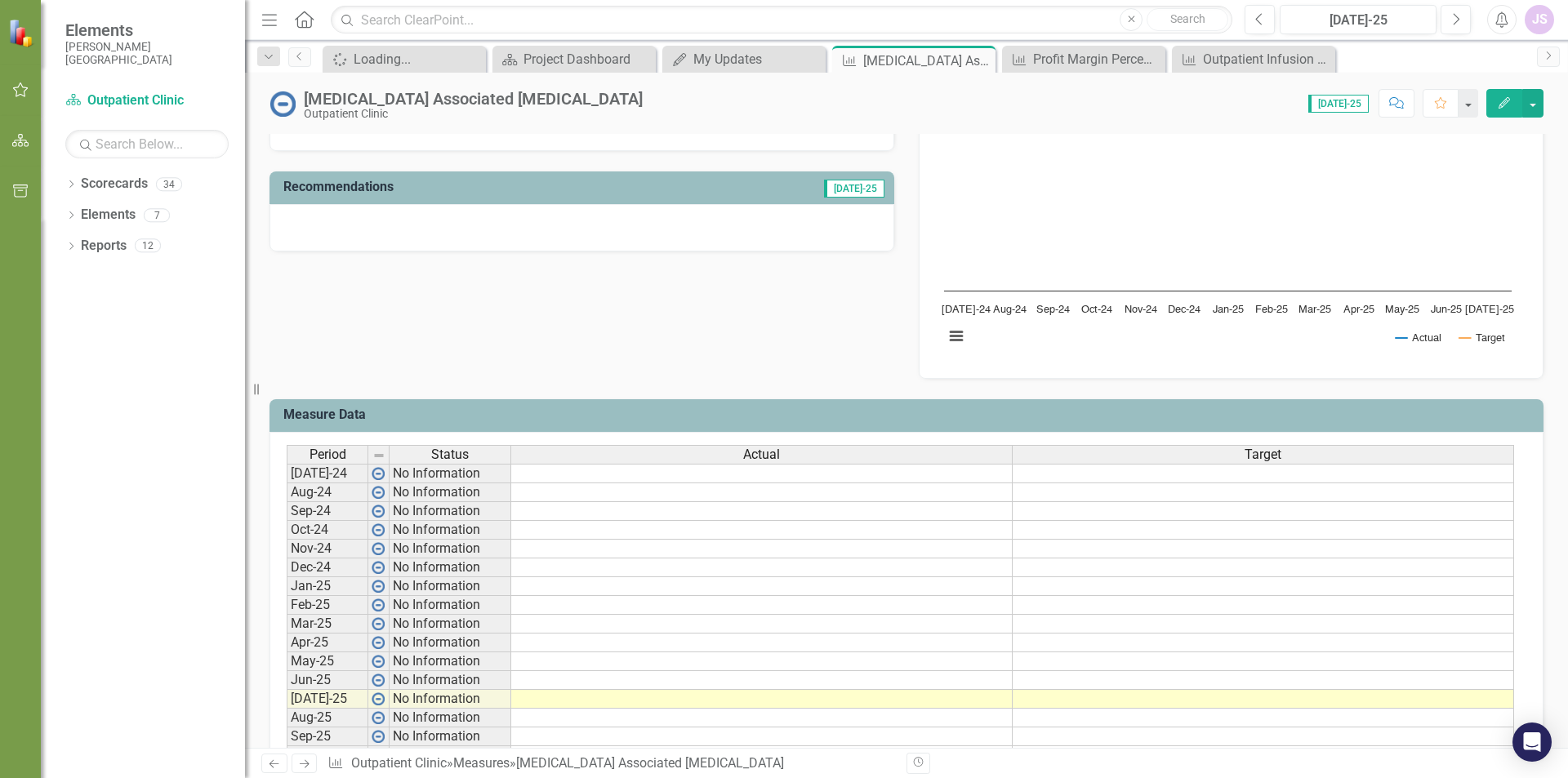
scroll to position [408, 0]
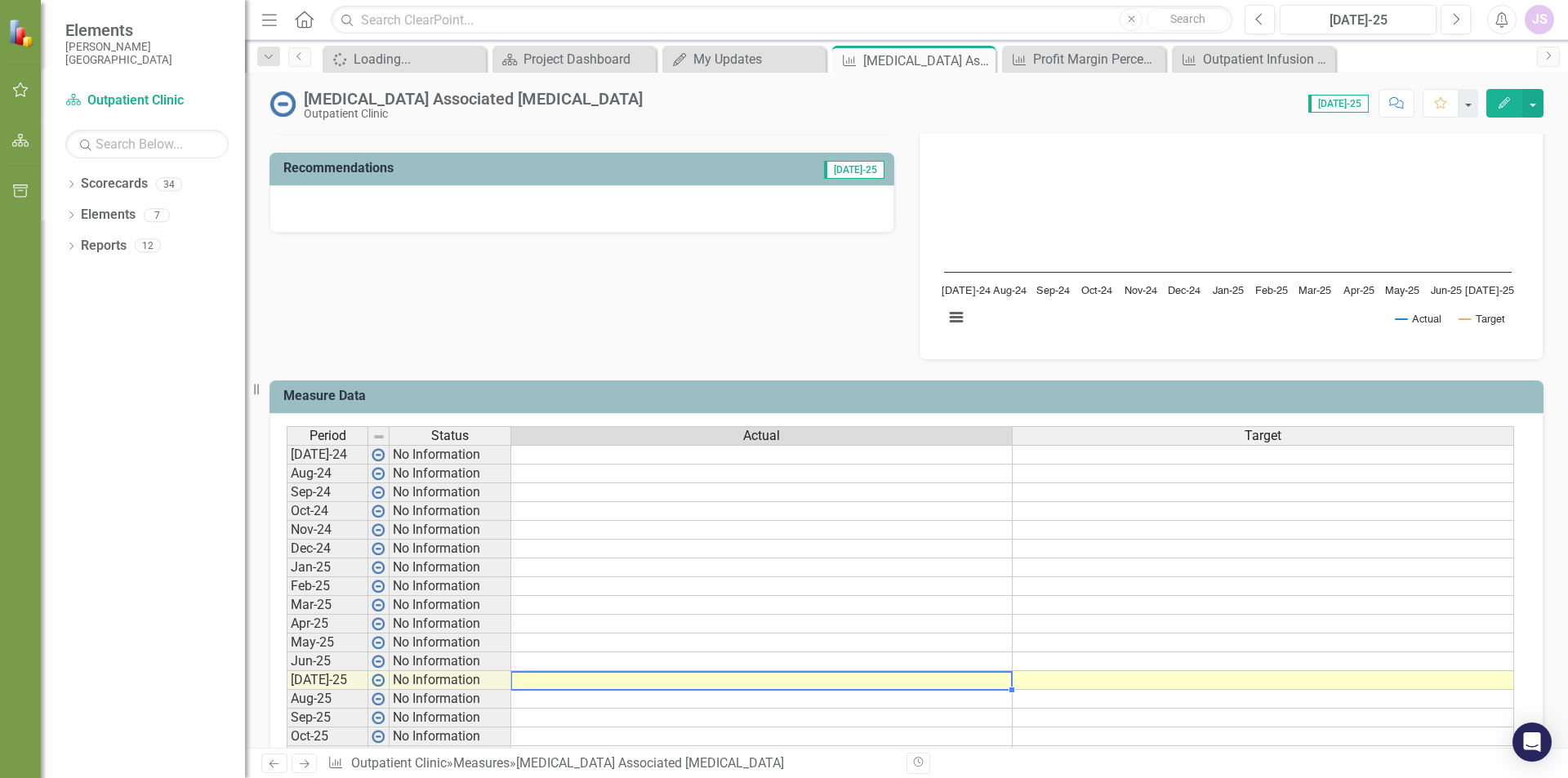
click at [721, 686] on td at bounding box center [761, 681] width 501 height 19
type textarea "0"
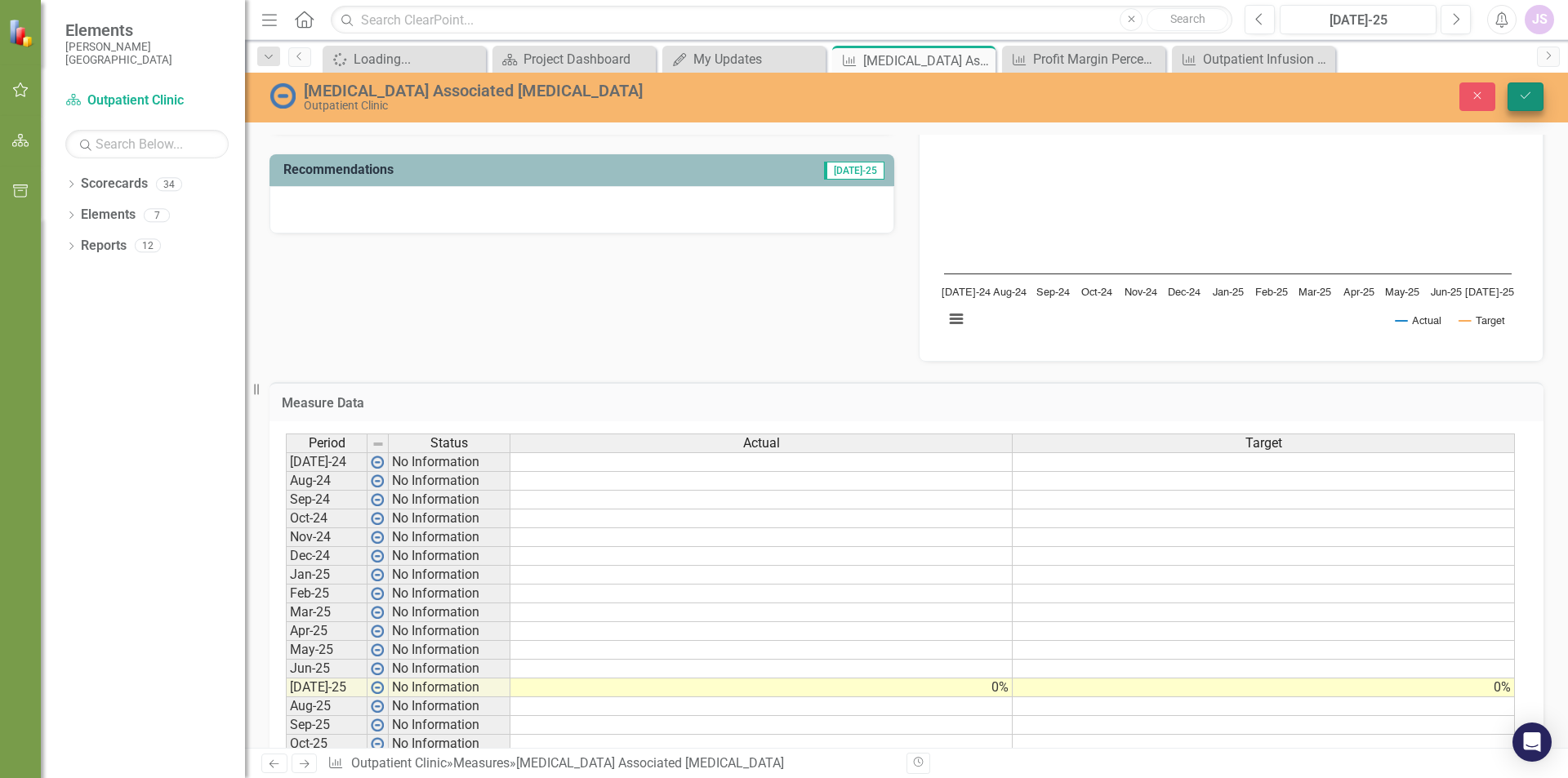
type textarea "0"
click at [1531, 99] on icon "Save" at bounding box center [1526, 95] width 15 height 11
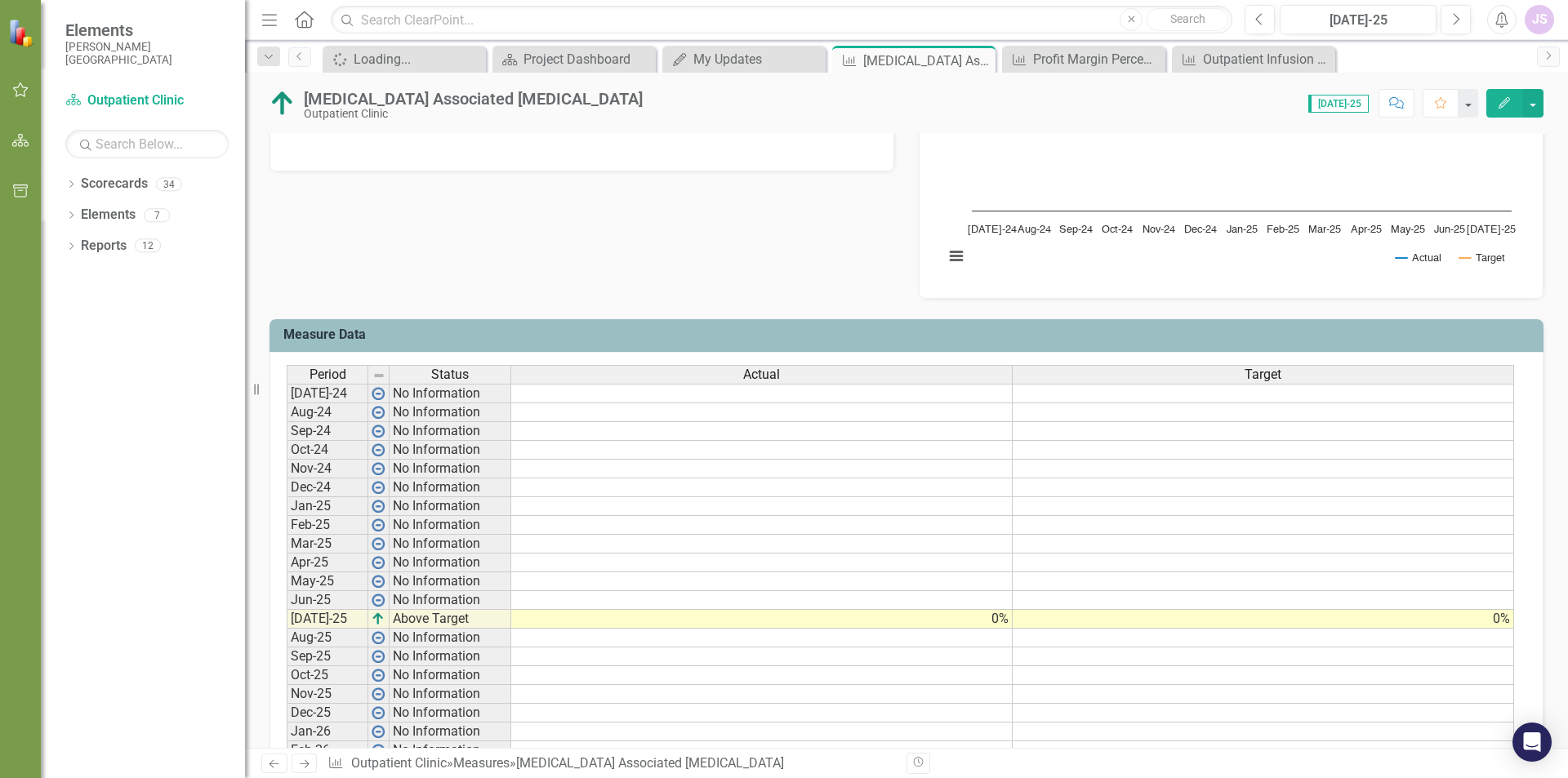
scroll to position [490, 0]
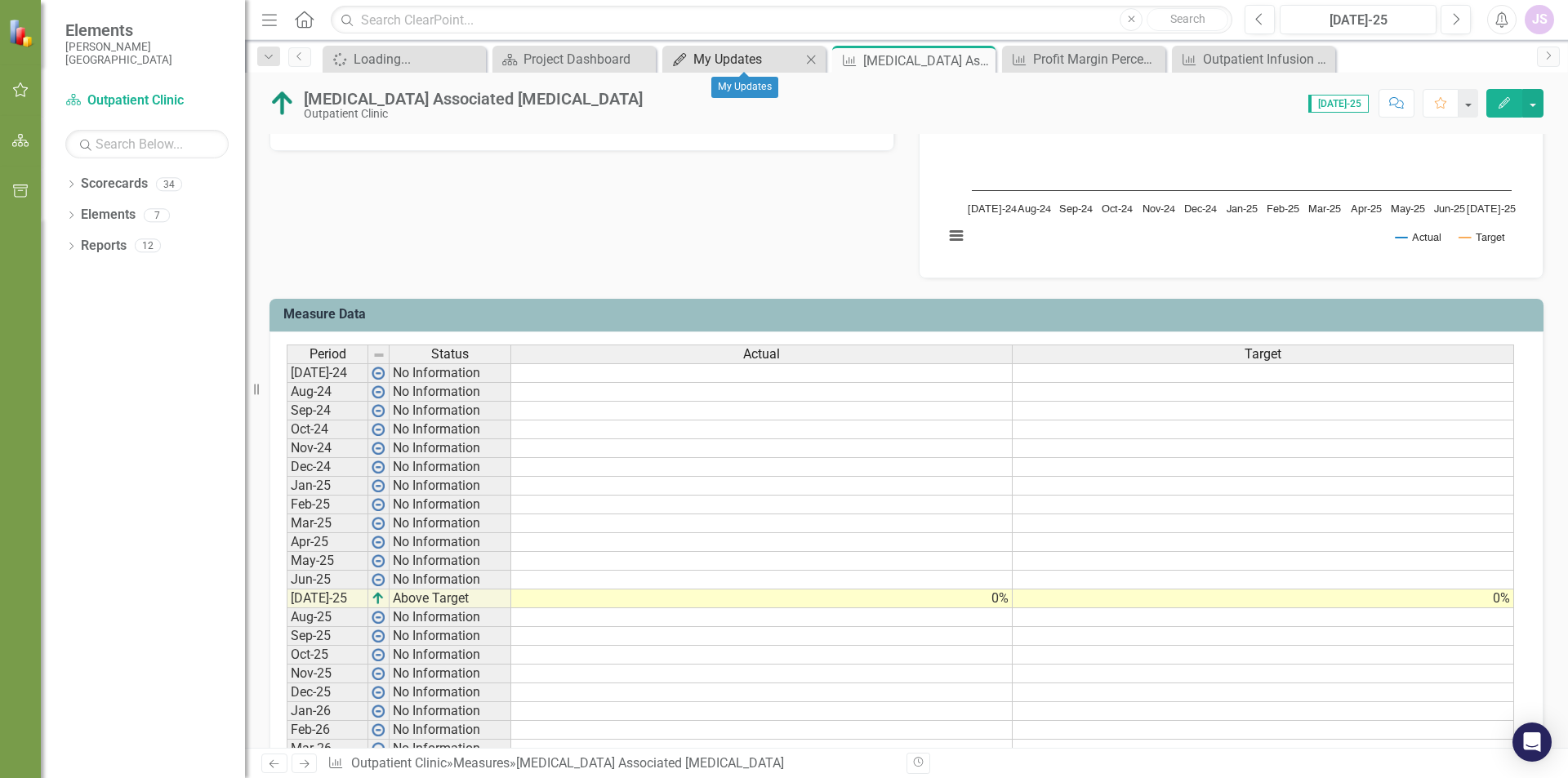
click at [718, 53] on div "My Updates" at bounding box center [747, 59] width 108 height 21
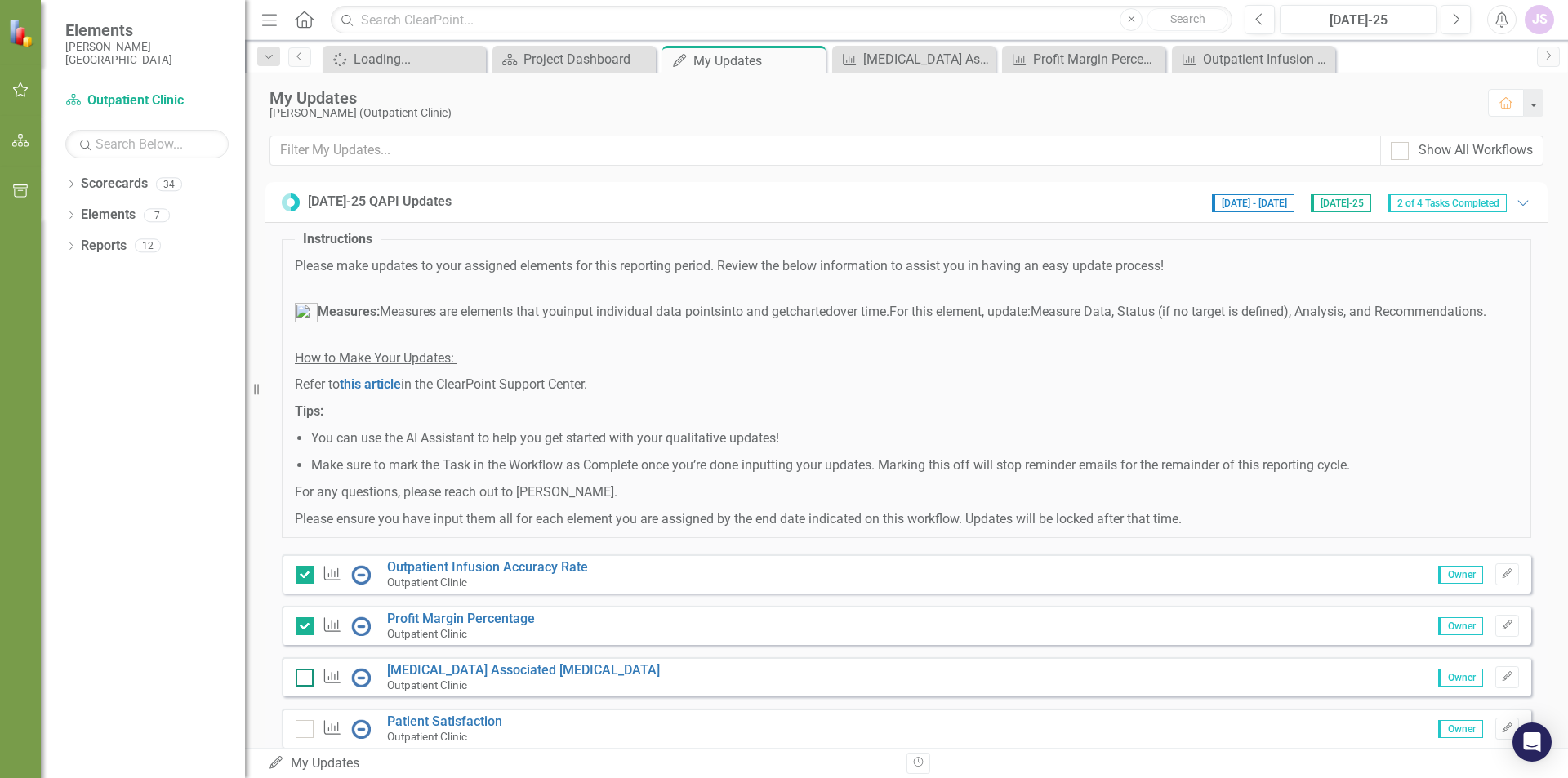
click at [296, 679] on input "checkbox" at bounding box center [300, 674] width 10 height 10
checkbox input "true"
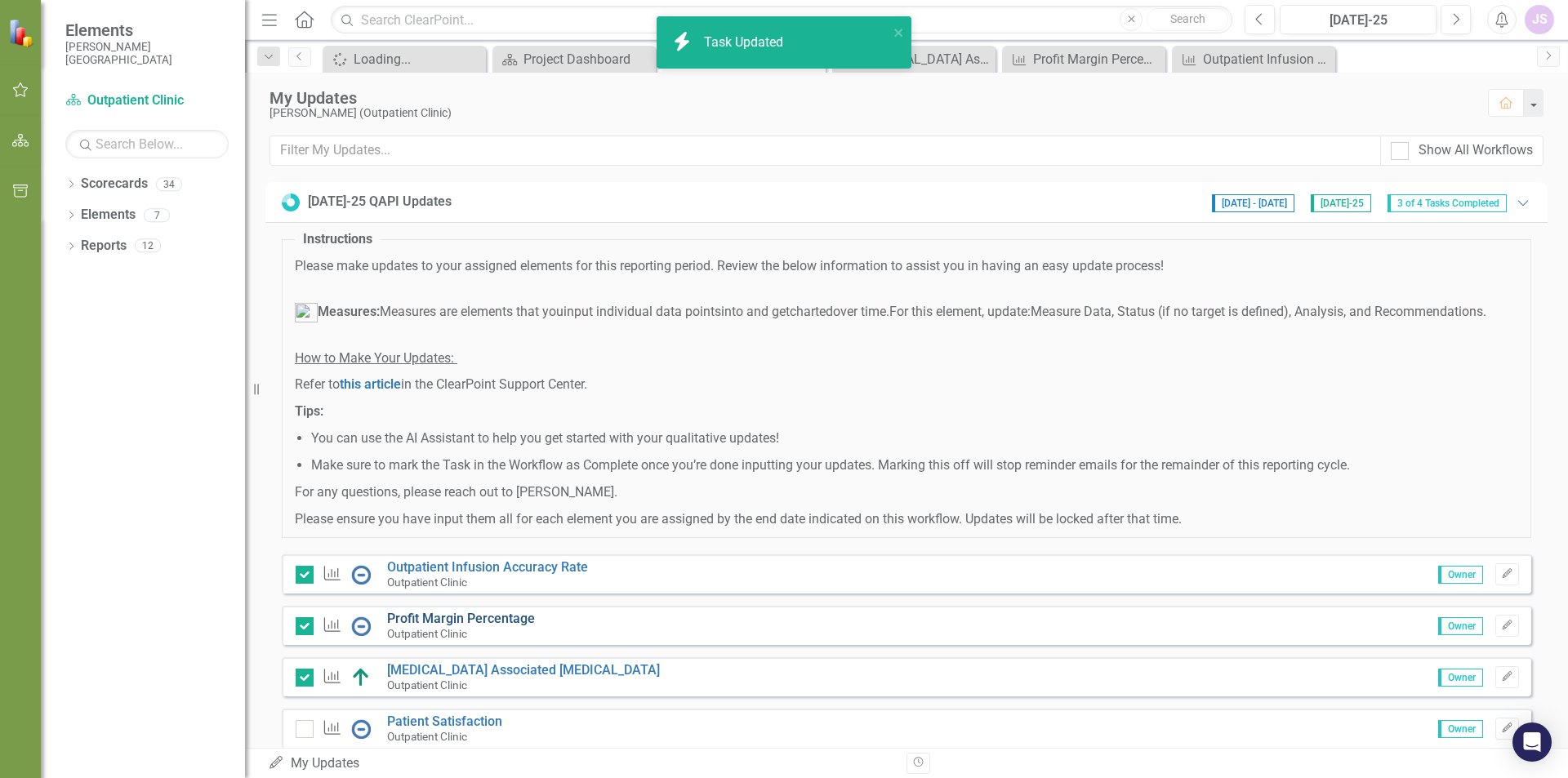
click at [476, 627] on link "Profit Margin Percentage" at bounding box center [460, 618] width 148 height 15
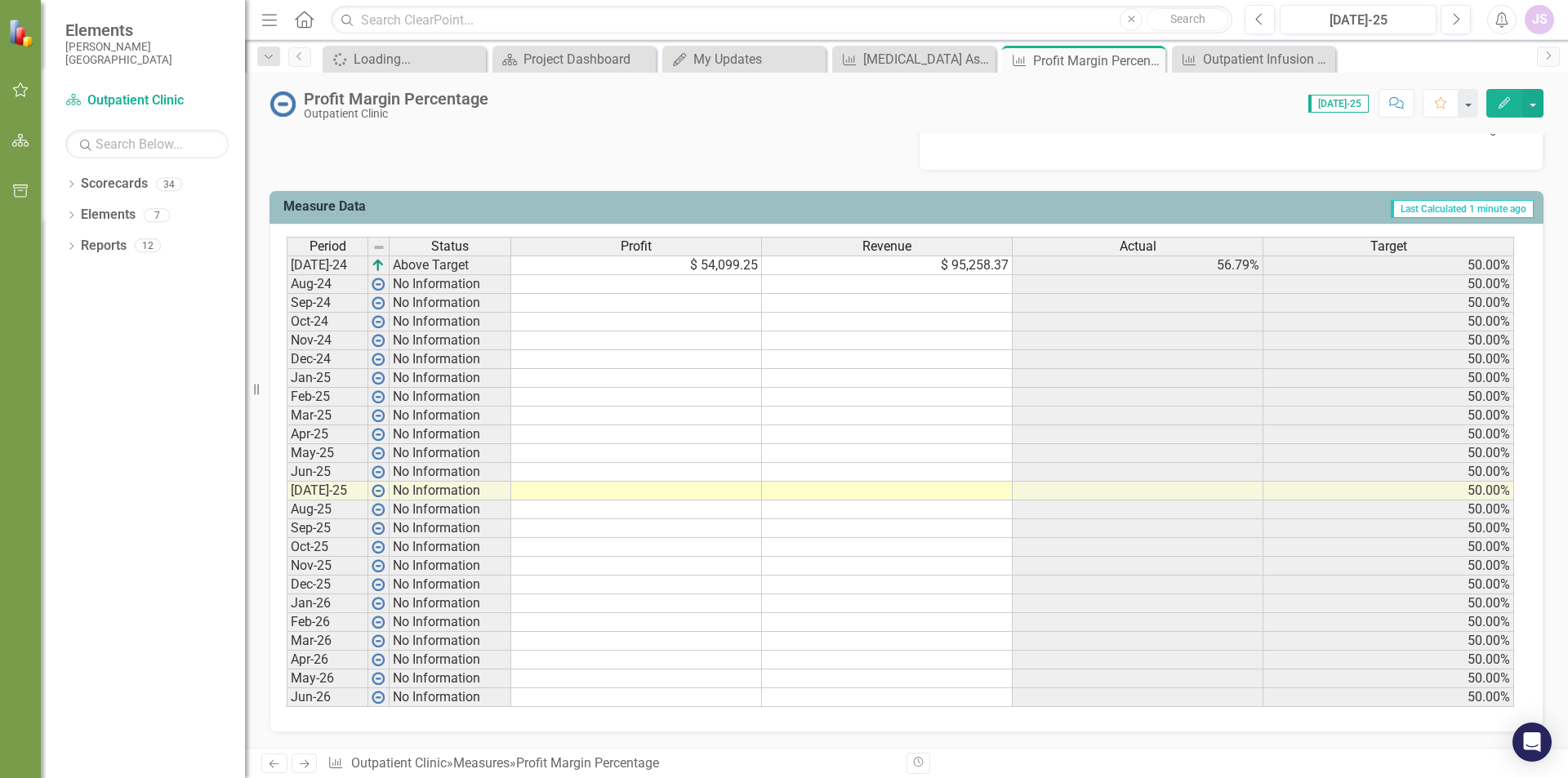
scroll to position [598, 0]
click at [721, 493] on td at bounding box center [636, 490] width 250 height 19
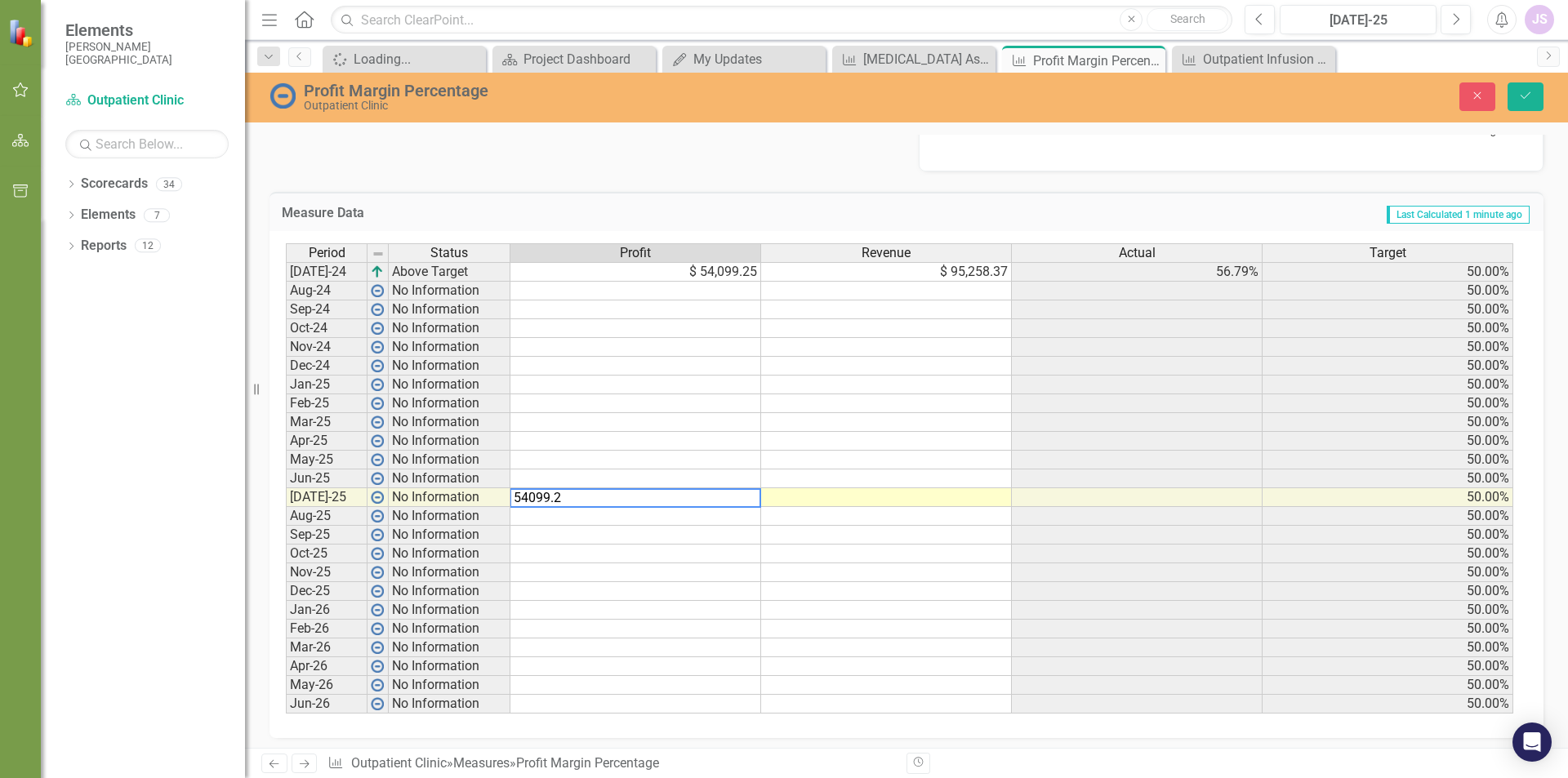
type textarea "54099.25"
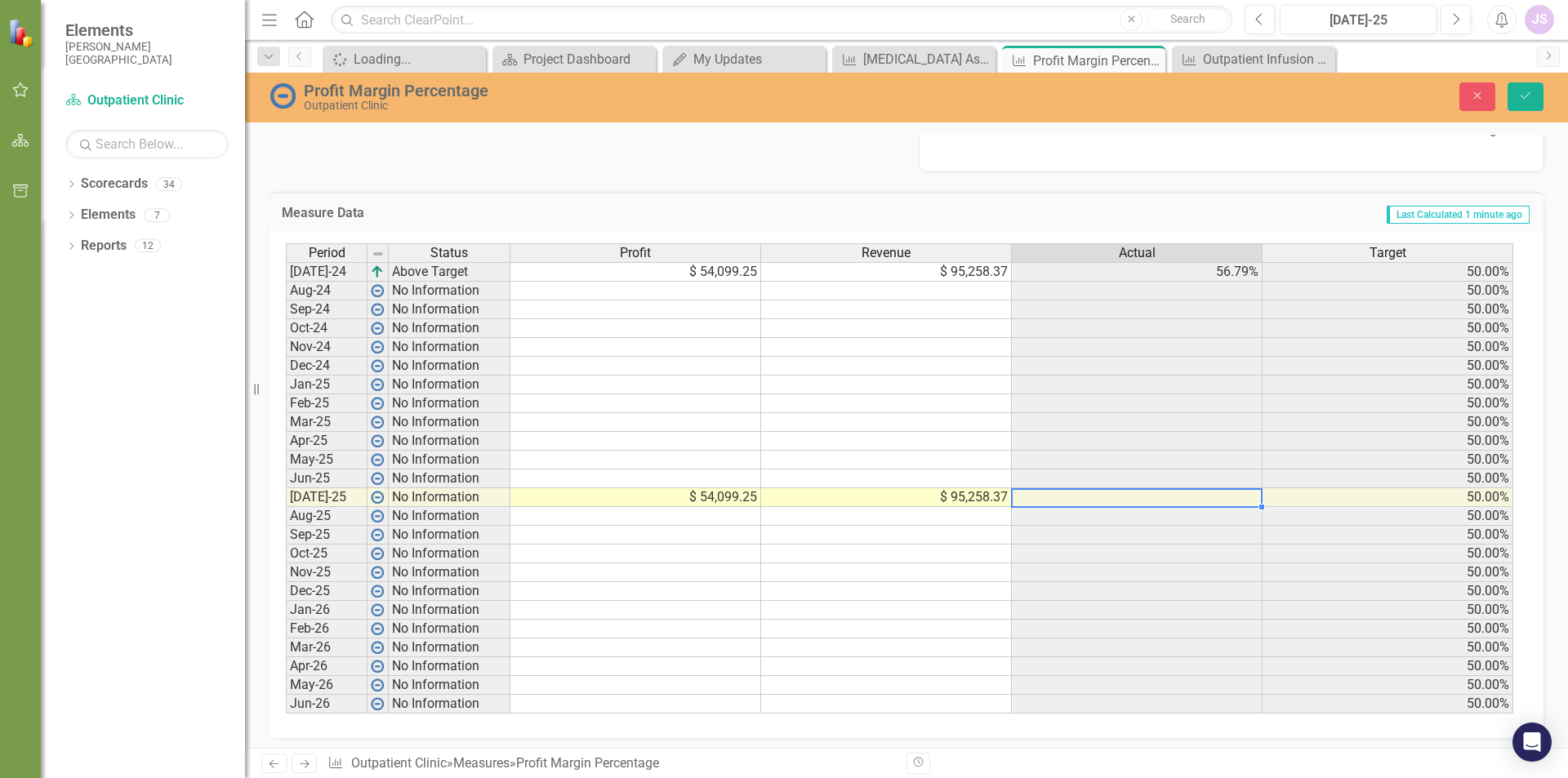
type textarea "95258.37"
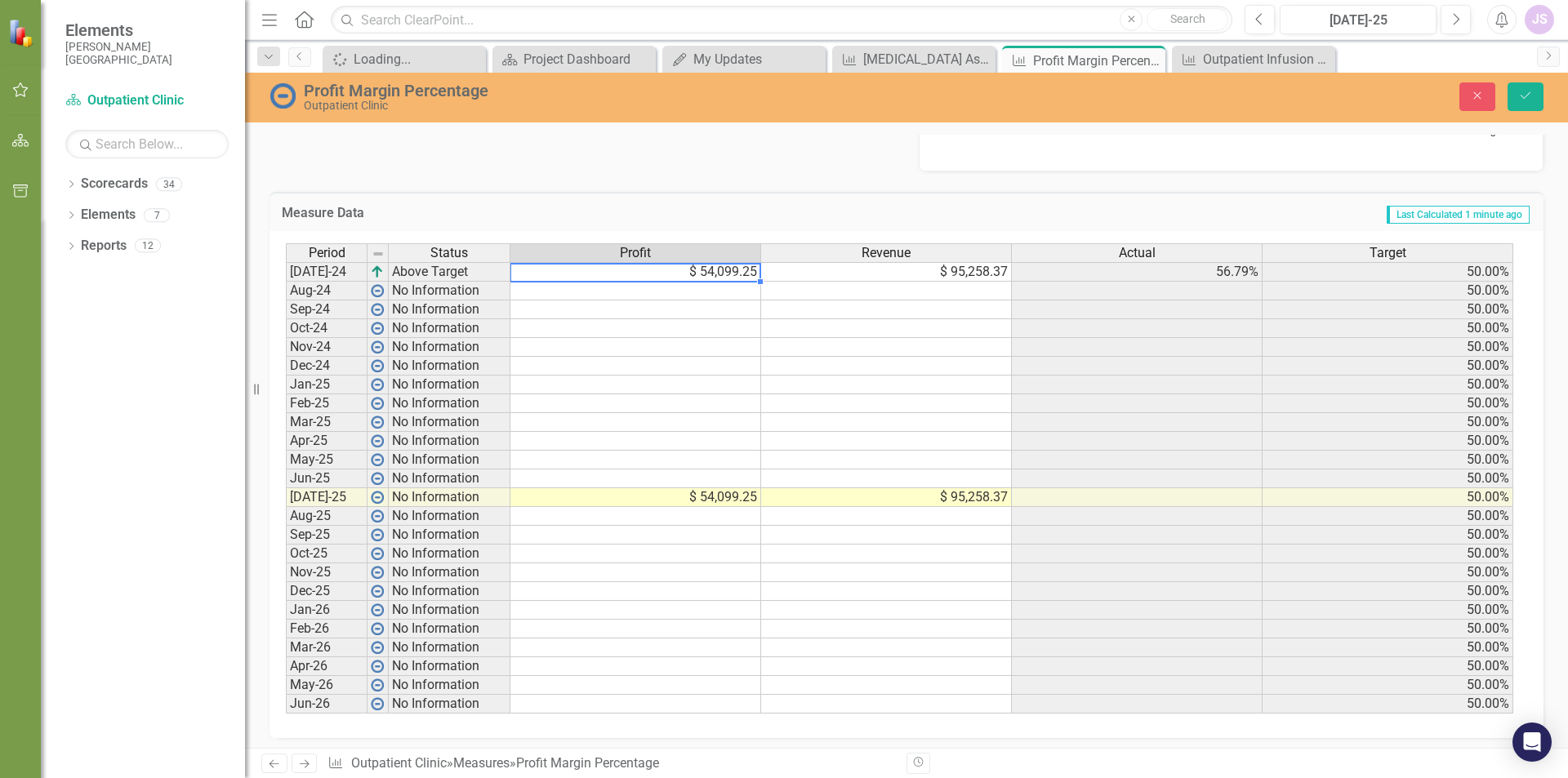
click at [737, 272] on td "$ 54,099.25" at bounding box center [636, 272] width 250 height 20
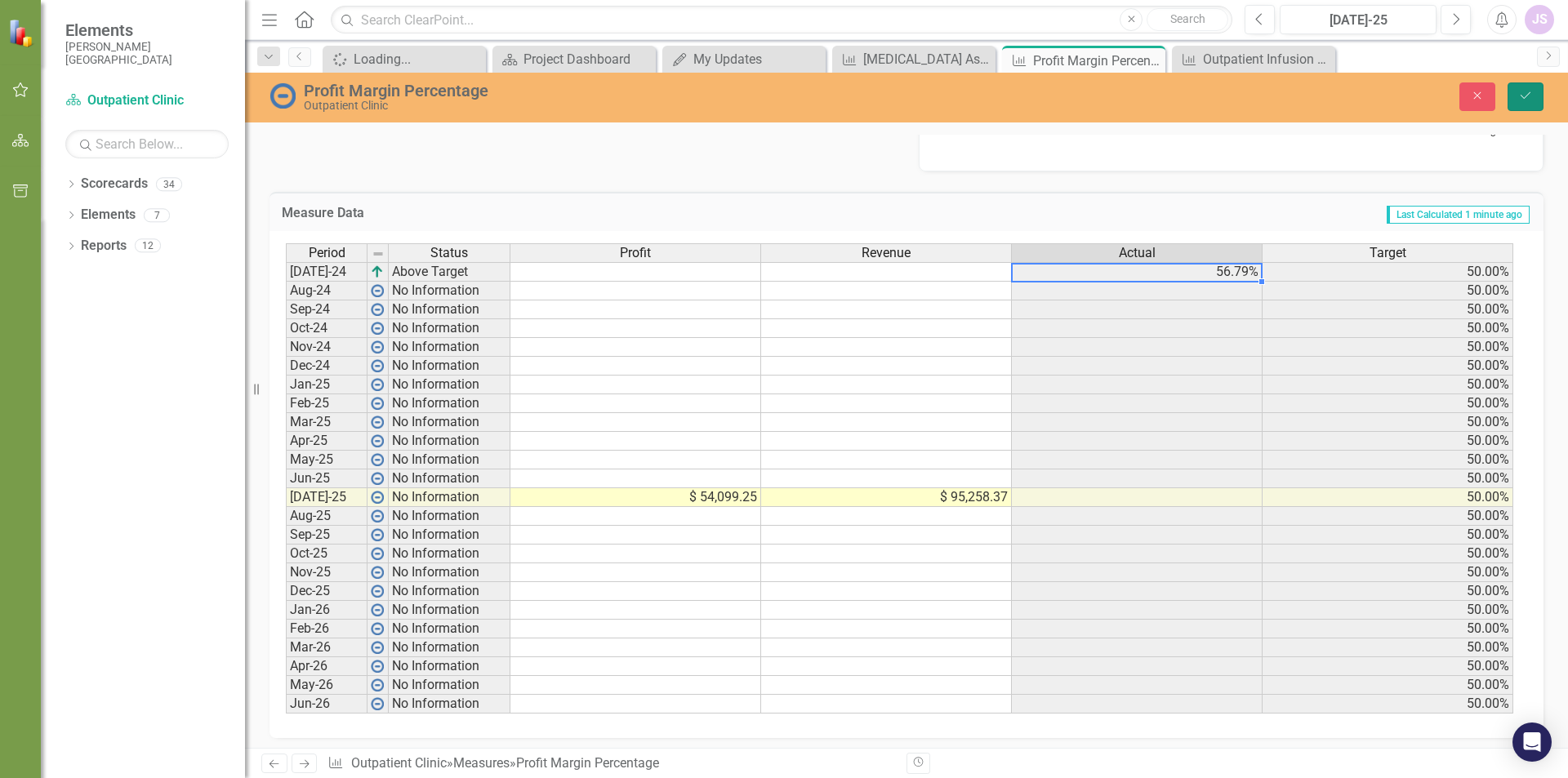
click at [1525, 91] on icon "Save" at bounding box center [1526, 95] width 15 height 11
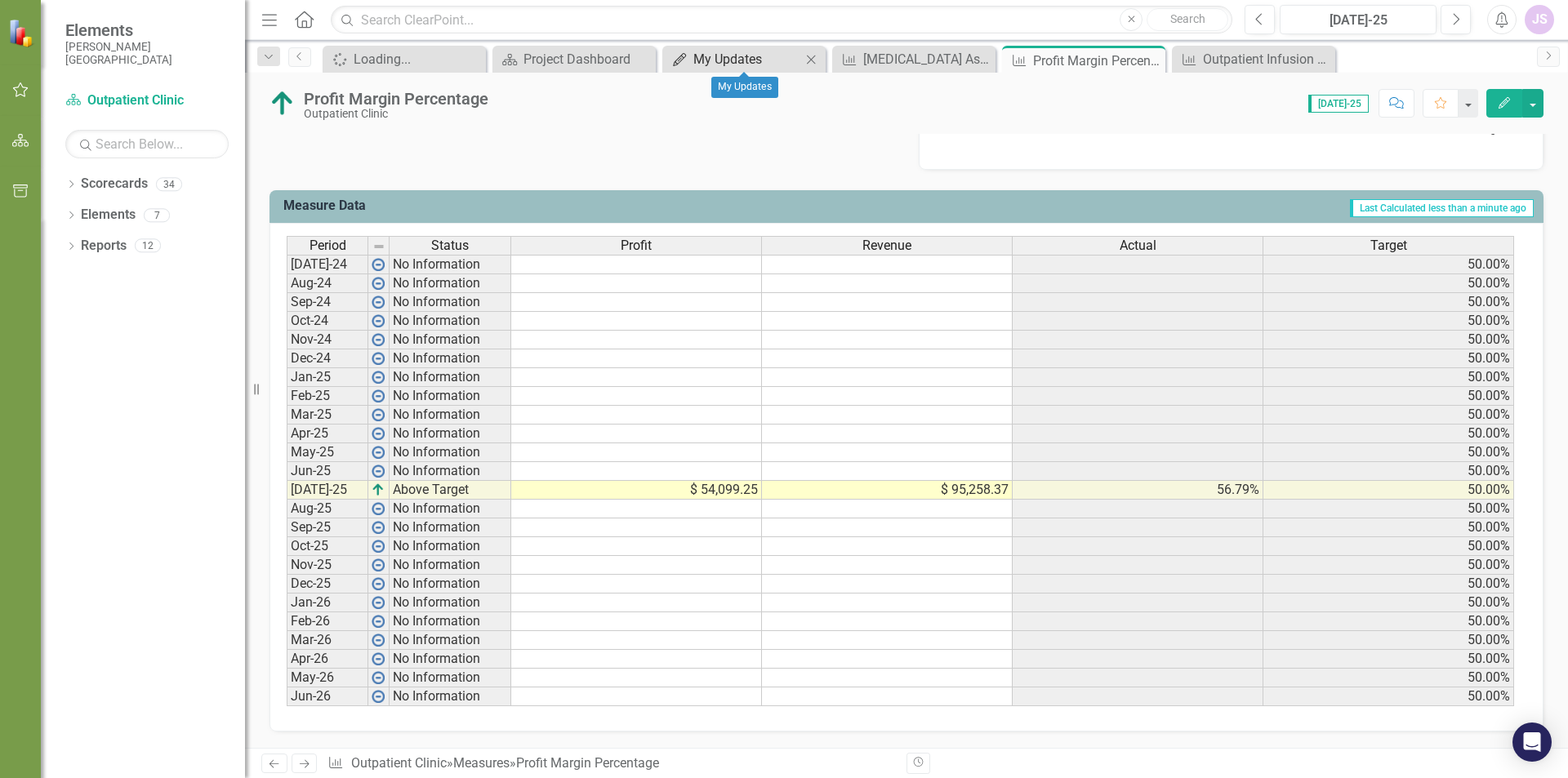
click at [764, 58] on div "My Updates" at bounding box center [747, 59] width 108 height 21
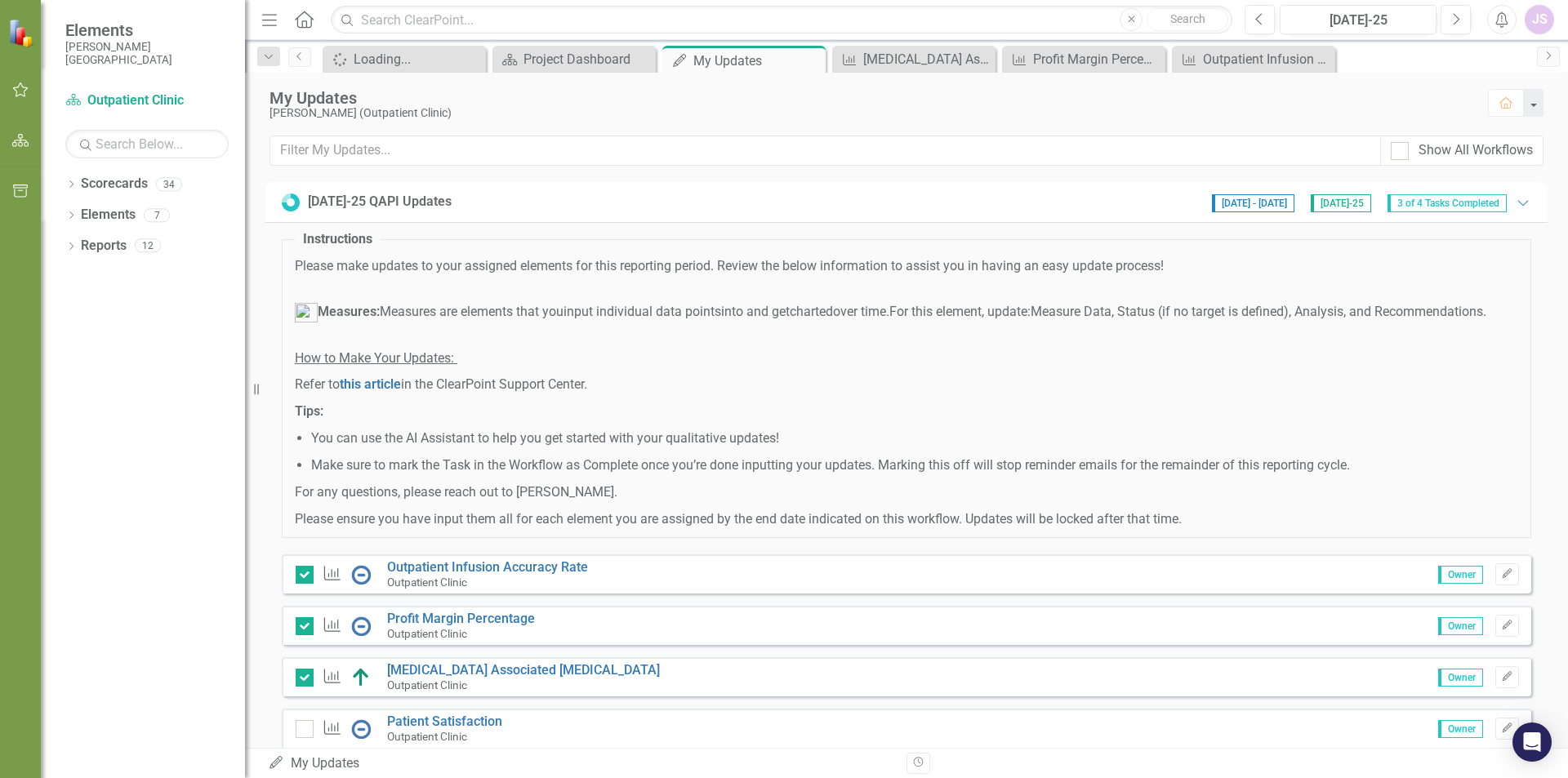
scroll to position [67, 0]
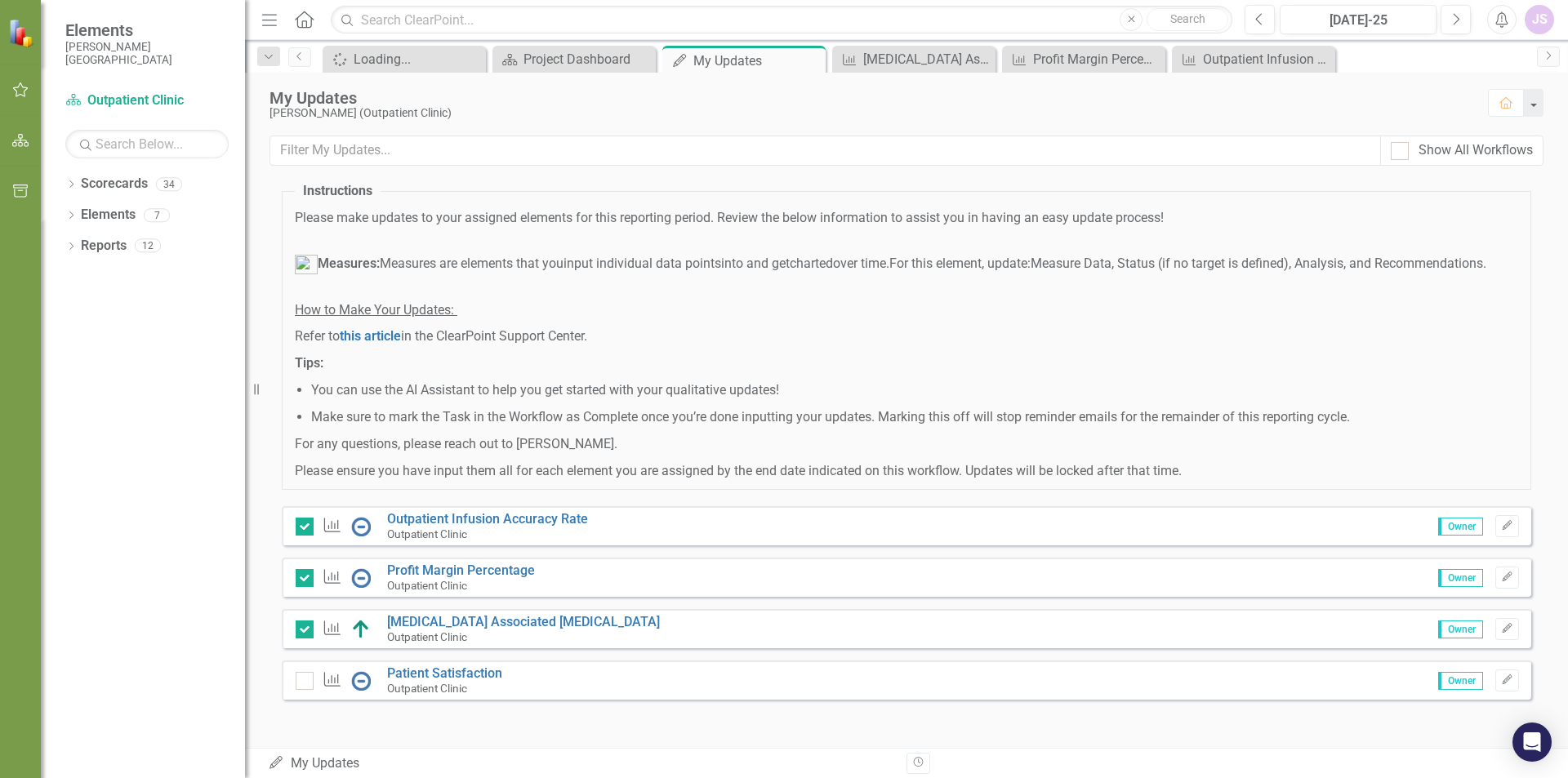
click at [360, 628] on img at bounding box center [360, 629] width 20 height 20
click at [362, 628] on img at bounding box center [360, 629] width 20 height 20
click at [329, 631] on icon at bounding box center [332, 628] width 16 height 15
click at [428, 622] on link "[MEDICAL_DATA] Associated [MEDICAL_DATA]" at bounding box center [523, 622] width 273 height 15
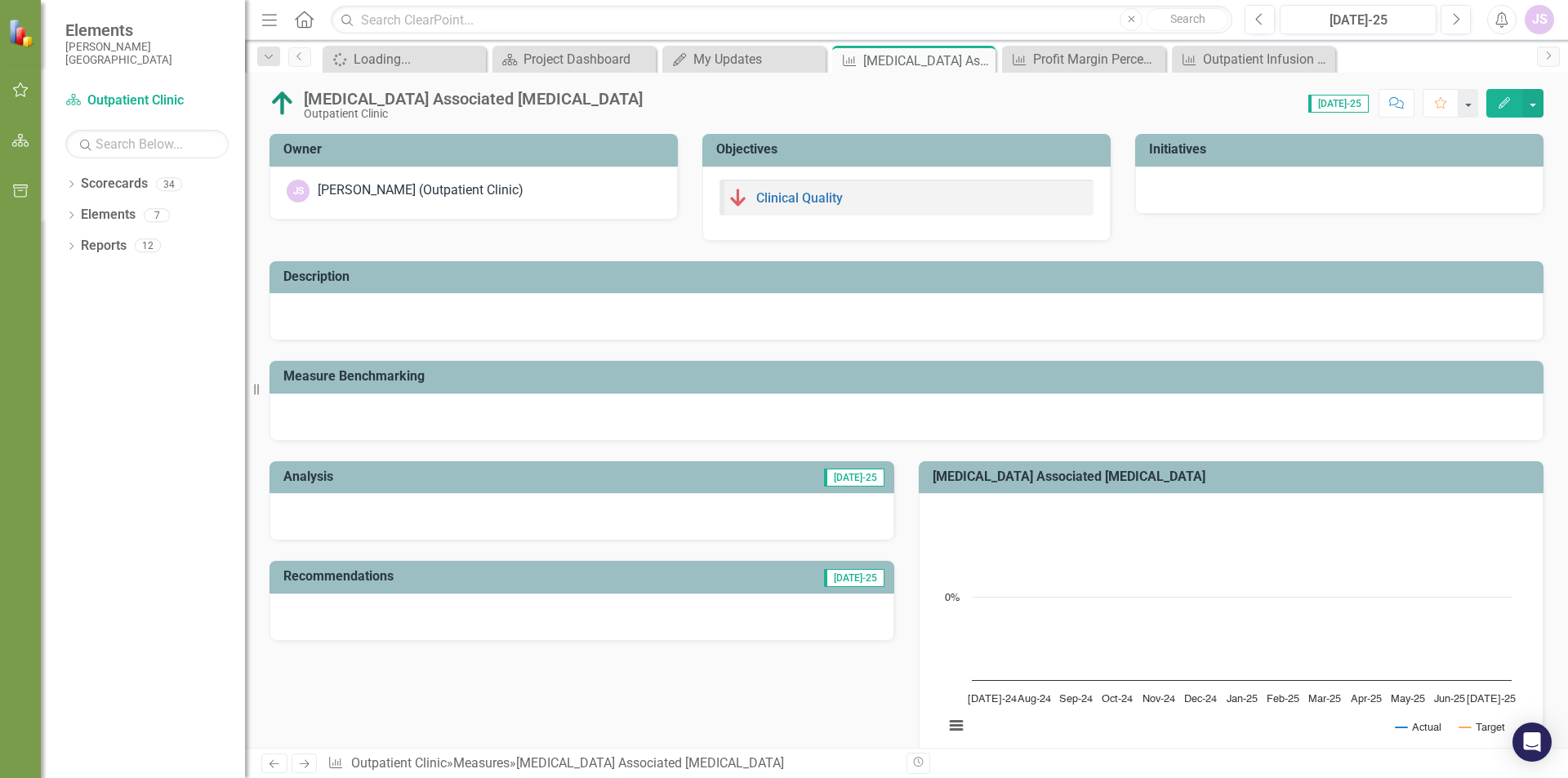
click at [746, 195] on div at bounding box center [742, 198] width 28 height 20
click at [768, 198] on link "Clinical Quality" at bounding box center [800, 198] width 87 height 15
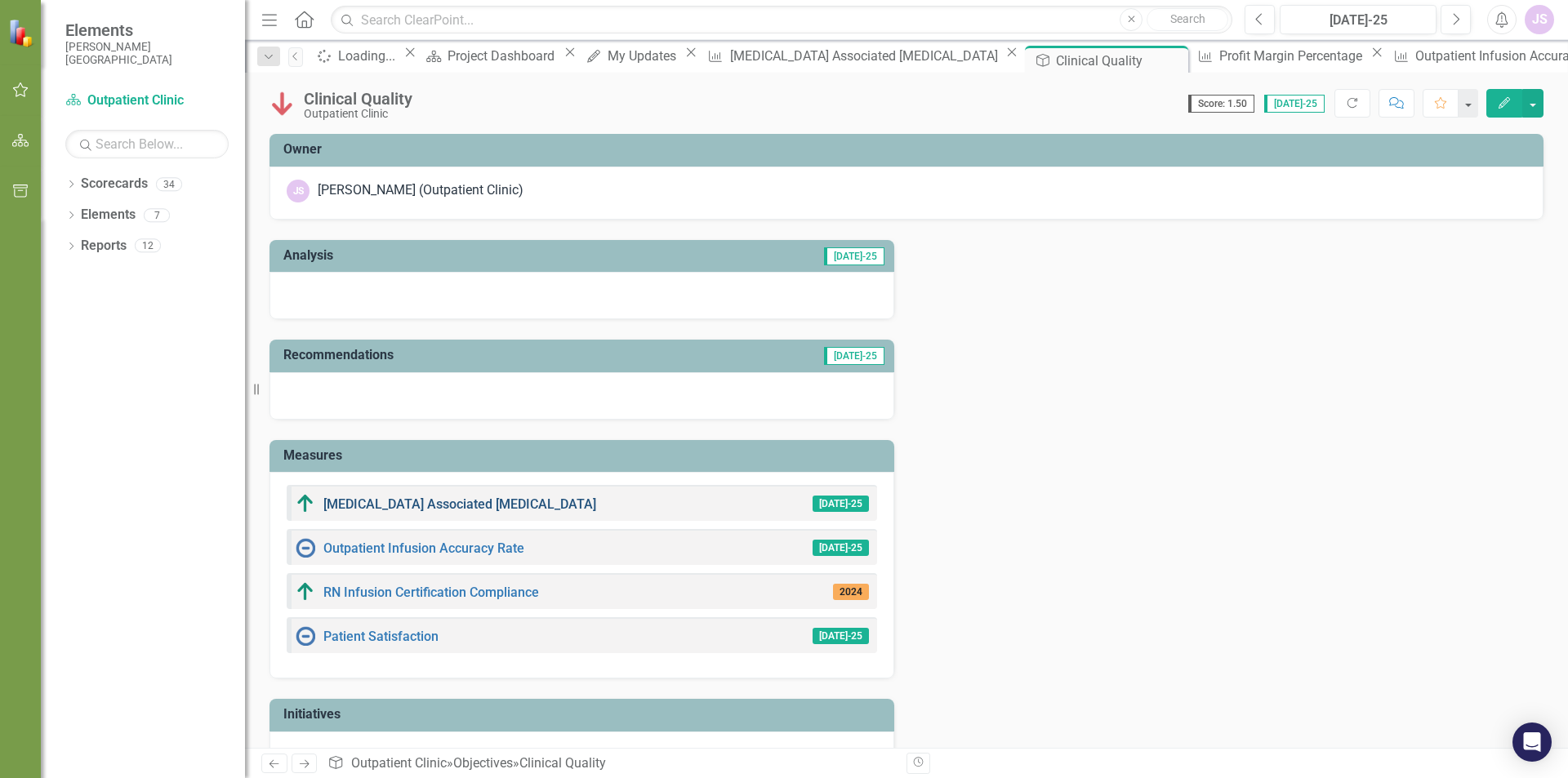
click at [547, 504] on link "[MEDICAL_DATA] Associated [MEDICAL_DATA]" at bounding box center [460, 504] width 273 height 15
